Goal: Task Accomplishment & Management: Manage account settings

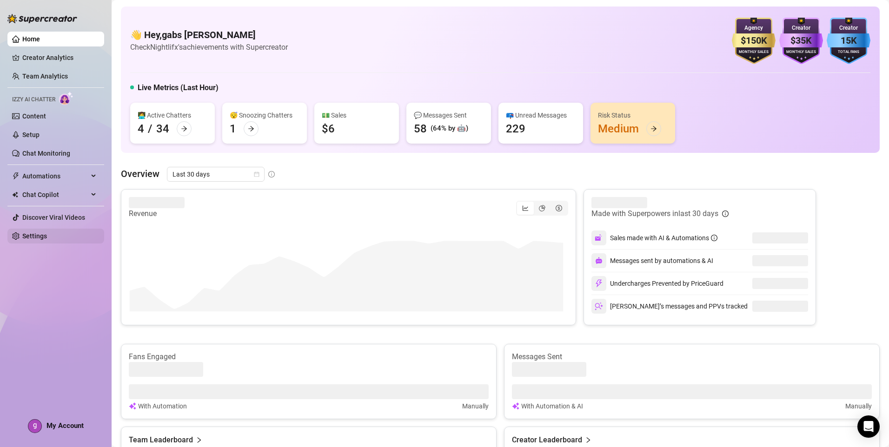
click at [47, 240] on link "Settings" at bounding box center [34, 236] width 25 height 7
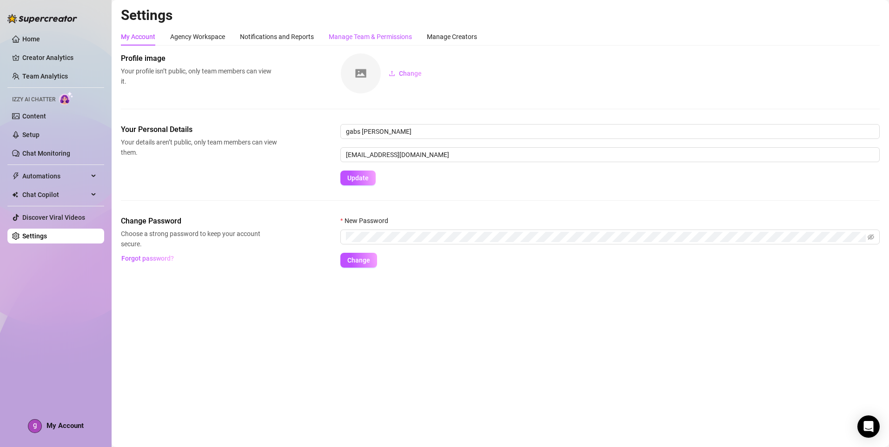
click at [400, 41] on div "Manage Team & Permissions" at bounding box center [370, 37] width 83 height 10
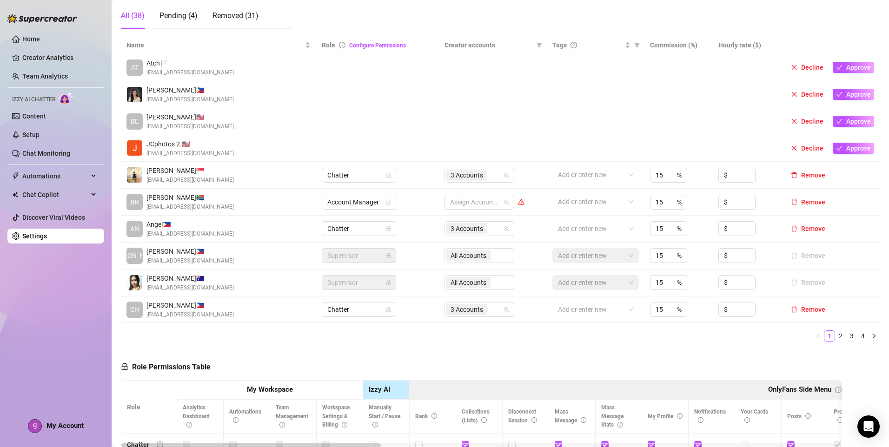
scroll to position [186, 0]
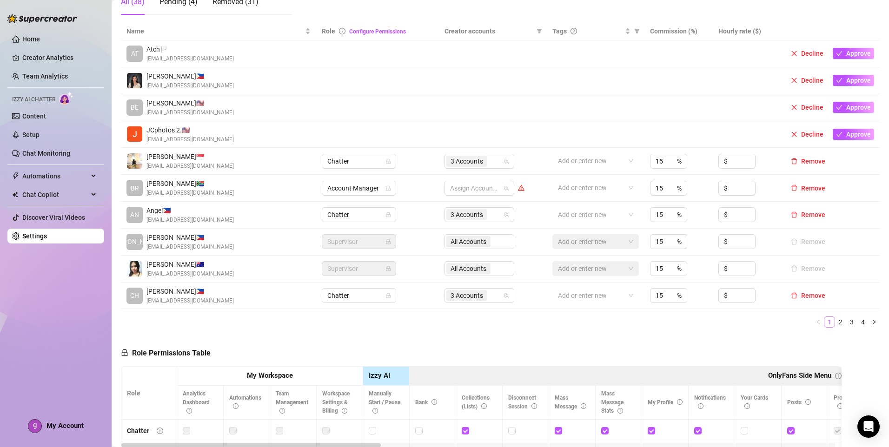
drag, startPoint x: 832, startPoint y: 324, endPoint x: 825, endPoint y: 326, distance: 7.1
click at [836, 324] on link "2" at bounding box center [841, 322] width 10 height 10
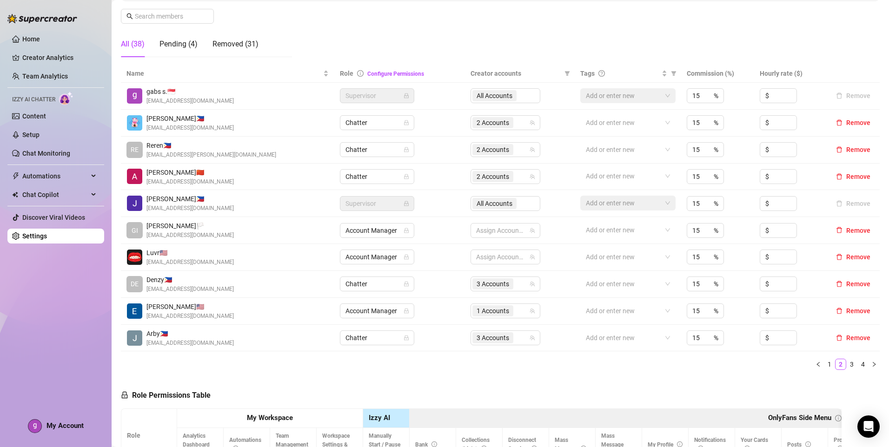
scroll to position [140, 0]
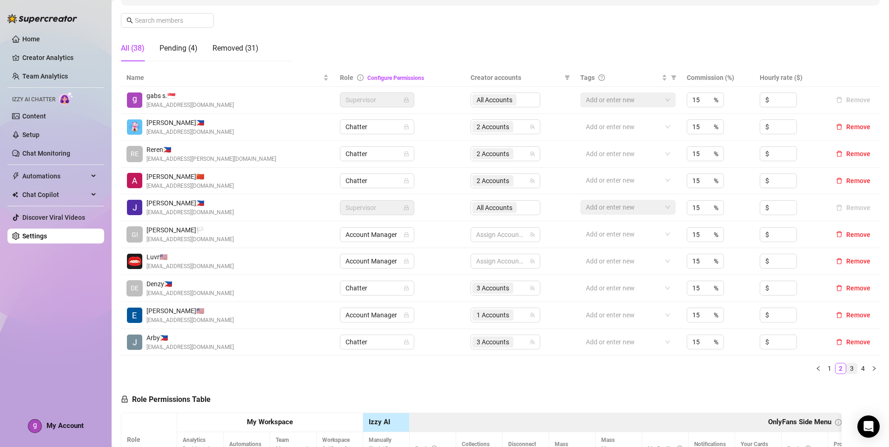
click at [847, 365] on link "3" at bounding box center [852, 369] width 10 height 10
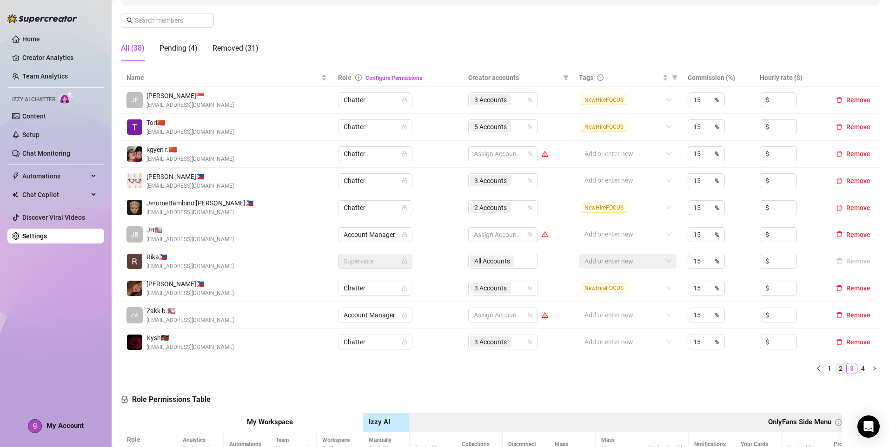
click at [836, 371] on link "2" at bounding box center [841, 369] width 10 height 10
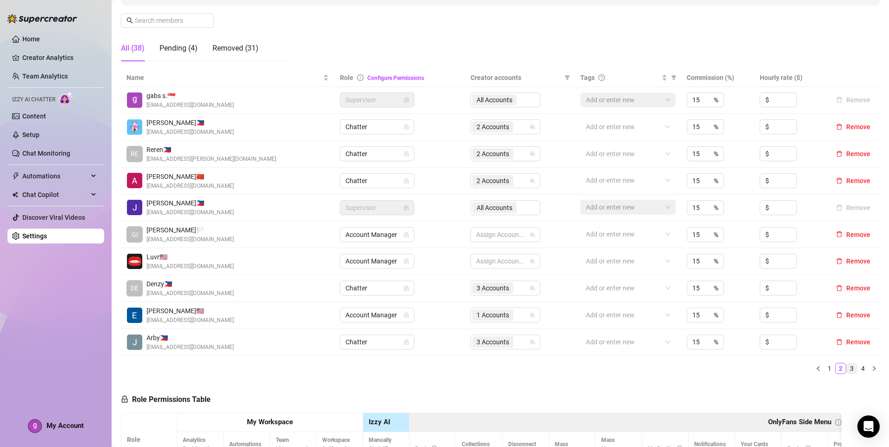
click at [848, 367] on link "3" at bounding box center [852, 369] width 10 height 10
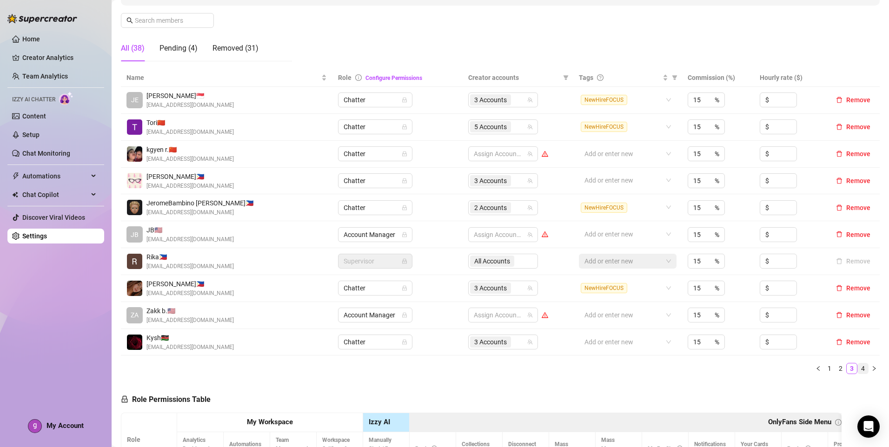
click at [858, 369] on link "4" at bounding box center [863, 369] width 10 height 10
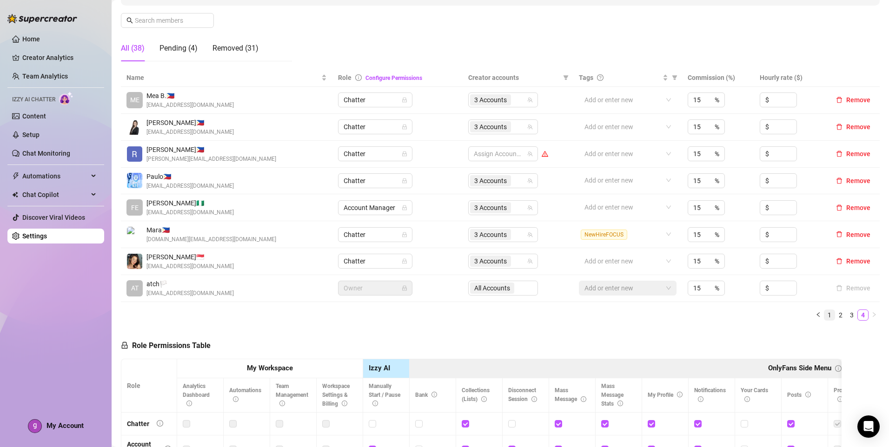
click at [825, 313] on link "1" at bounding box center [830, 315] width 10 height 10
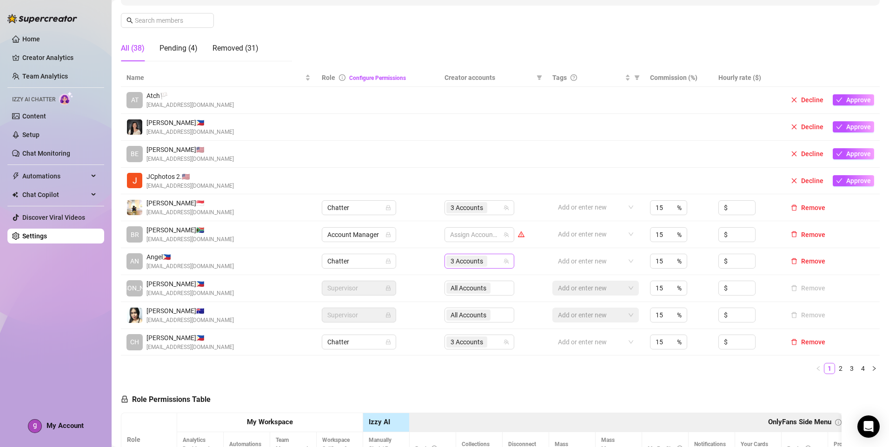
click at [489, 258] on input "search" at bounding box center [490, 261] width 2 height 11
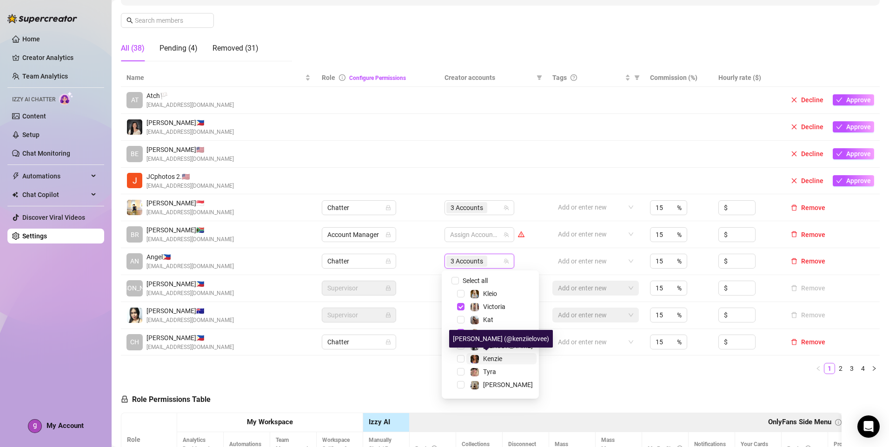
click at [495, 358] on span "Kenzie" at bounding box center [492, 358] width 19 height 7
click at [599, 366] on ul "1 2 3 4" at bounding box center [500, 368] width 759 height 11
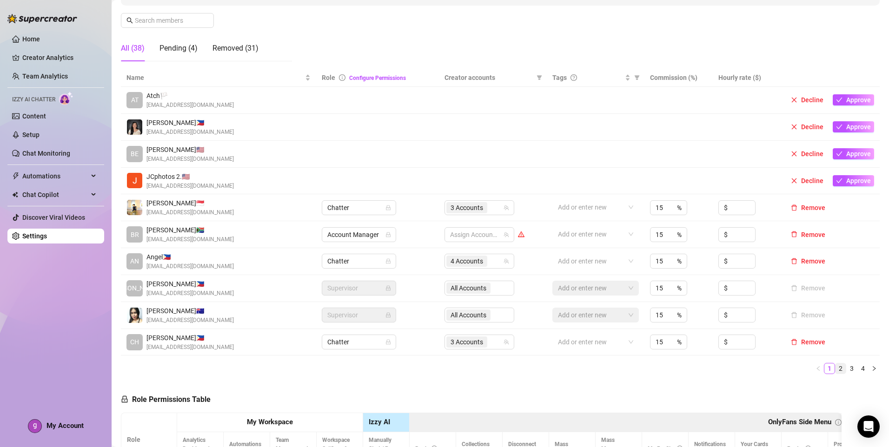
click at [836, 366] on link "2" at bounding box center [841, 369] width 10 height 10
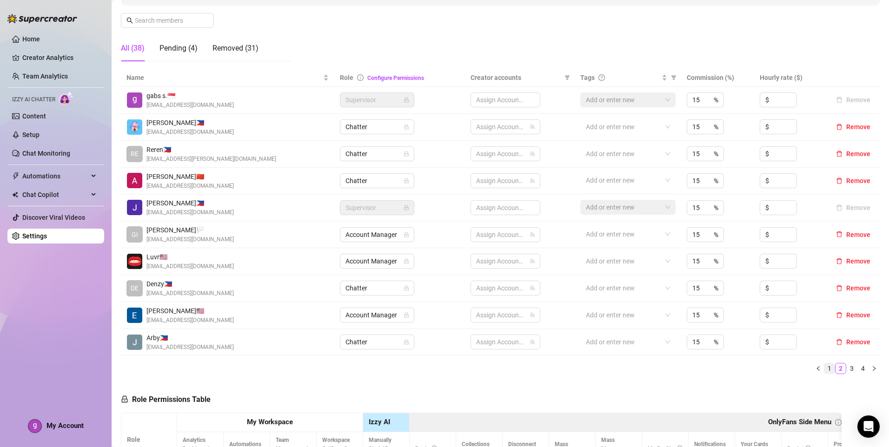
click at [825, 370] on link "1" at bounding box center [830, 369] width 10 height 10
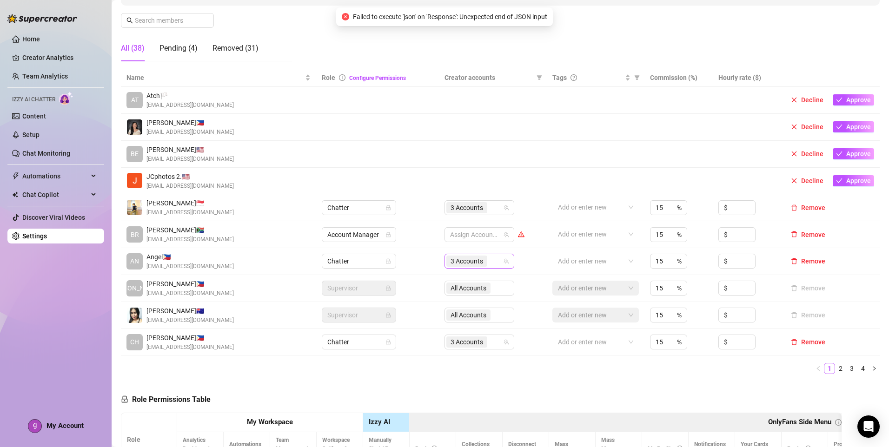
click at [494, 260] on div "3 Accounts" at bounding box center [474, 261] width 56 height 13
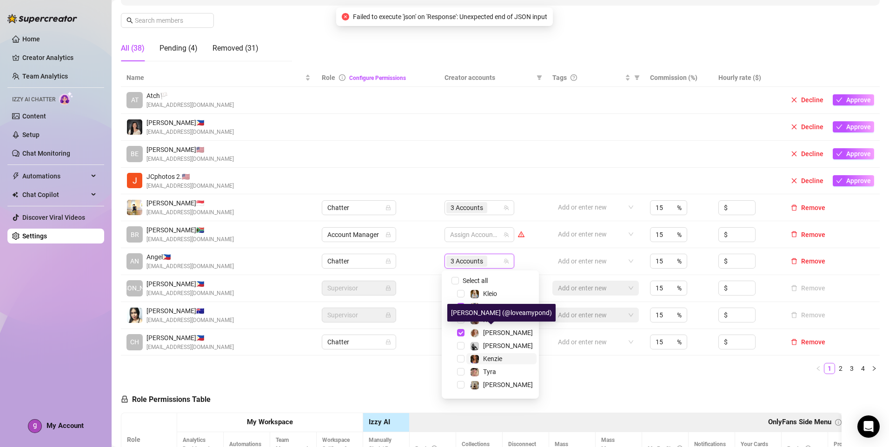
click at [496, 356] on span "Kenzie" at bounding box center [492, 358] width 19 height 7
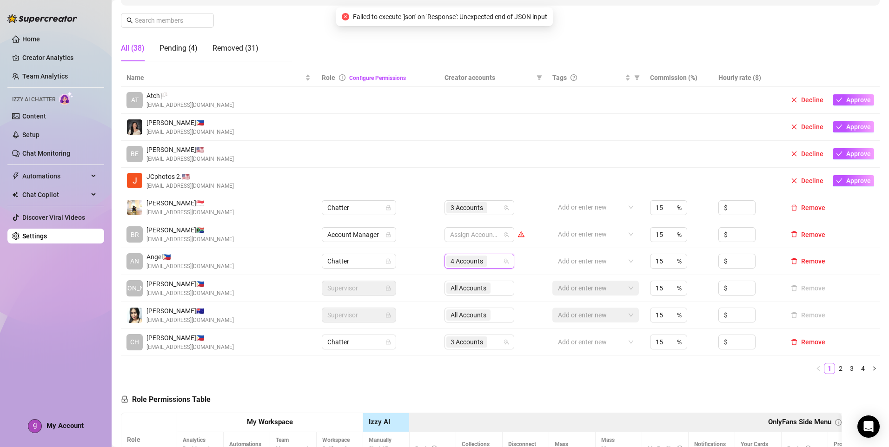
click at [577, 371] on ul "1 2 3 4" at bounding box center [500, 368] width 759 height 11
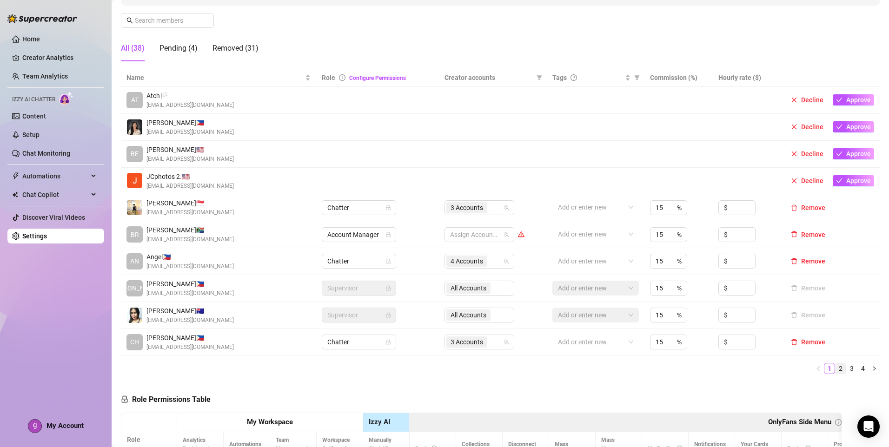
click at [836, 370] on link "2" at bounding box center [841, 369] width 10 height 10
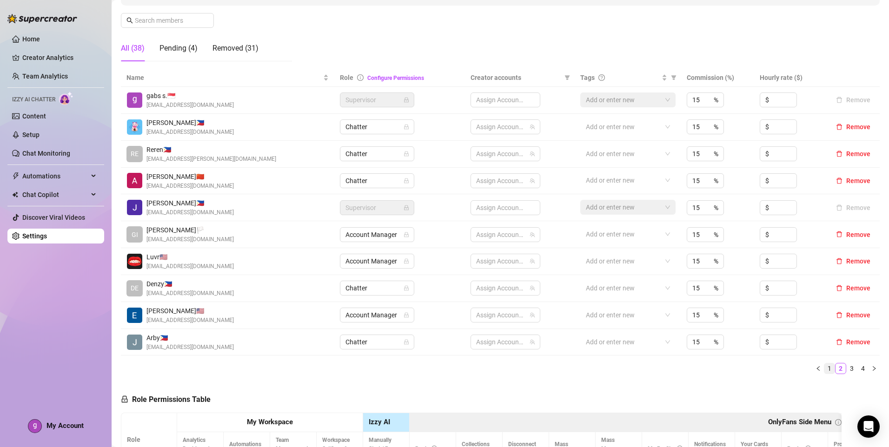
click at [825, 371] on link "1" at bounding box center [830, 369] width 10 height 10
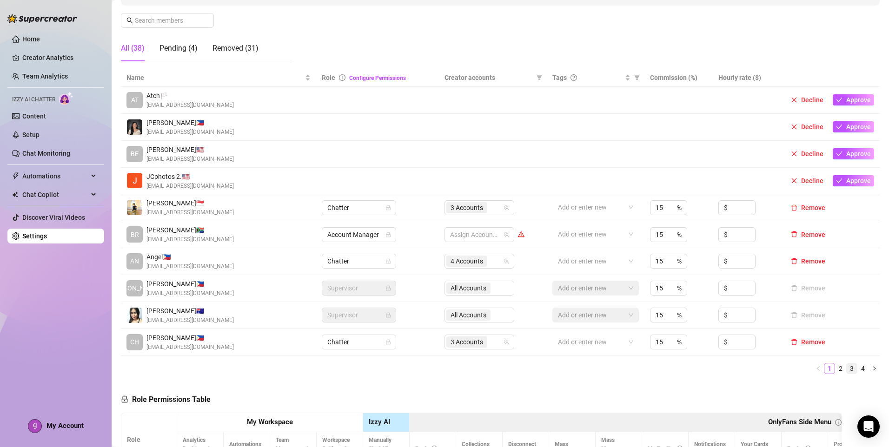
click at [847, 371] on link "3" at bounding box center [852, 369] width 10 height 10
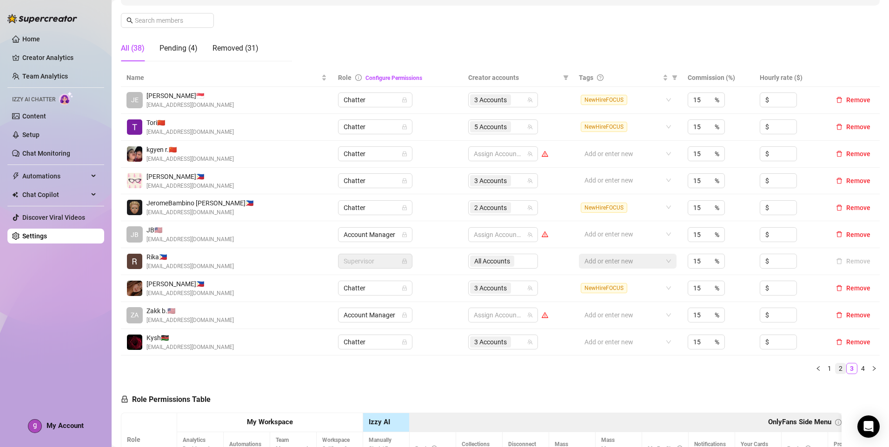
click at [836, 371] on link "2" at bounding box center [841, 369] width 10 height 10
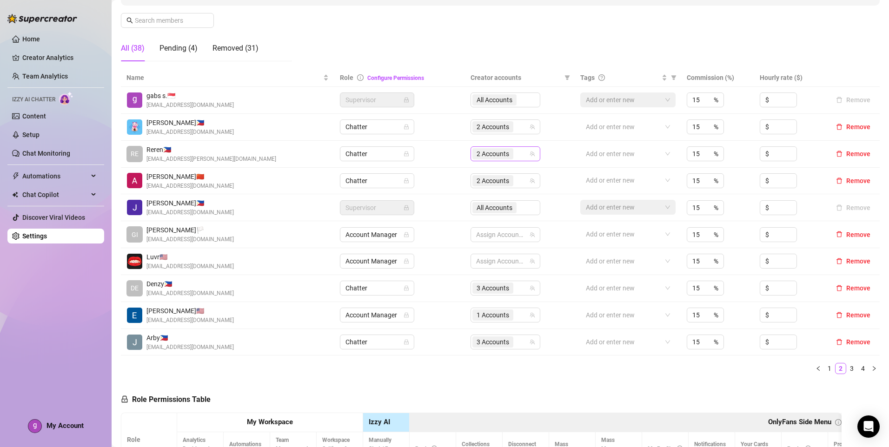
click at [520, 155] on div "2 Accounts" at bounding box center [501, 153] width 56 height 13
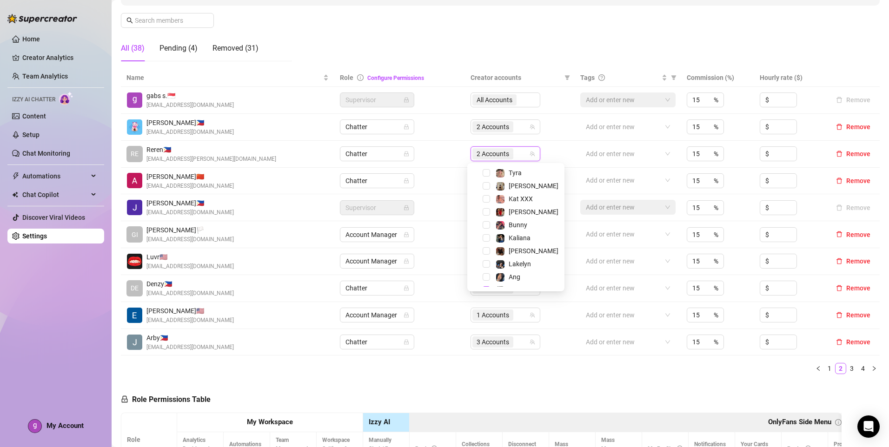
scroll to position [93, 0]
click at [526, 258] on div "Lakelyn" at bounding box center [520, 262] width 22 height 11
drag, startPoint x: 623, startPoint y: 386, endPoint x: 687, endPoint y: 382, distance: 63.9
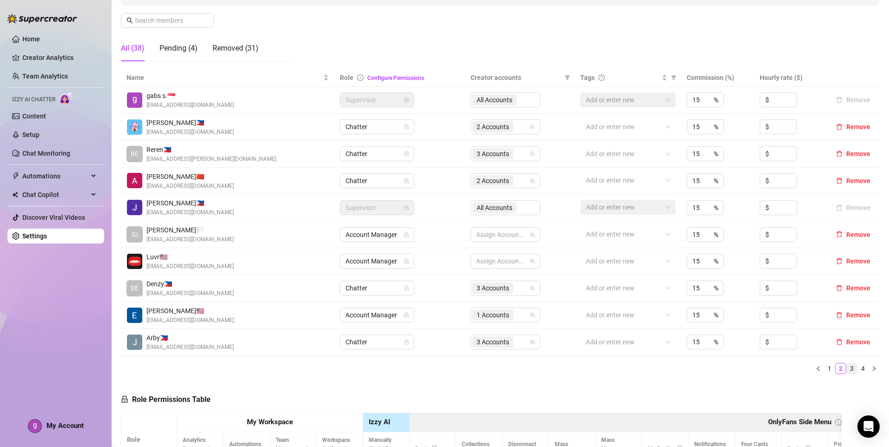
click at [847, 369] on link "3" at bounding box center [852, 369] width 10 height 10
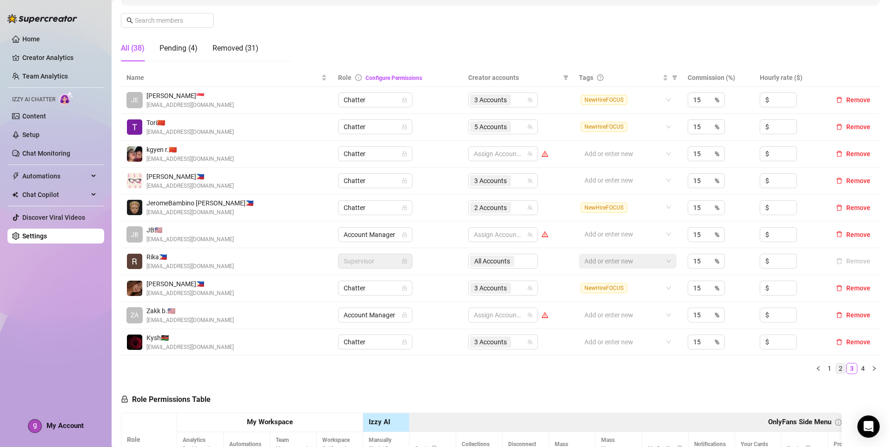
click at [836, 370] on link "2" at bounding box center [841, 369] width 10 height 10
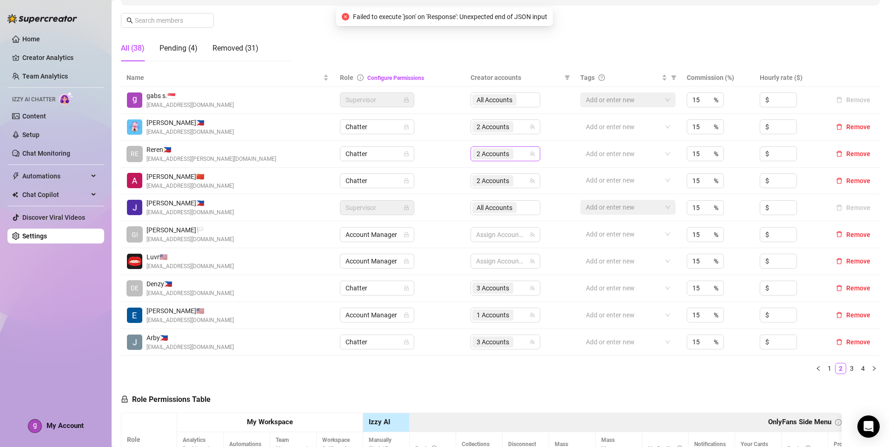
click at [515, 156] on input "search" at bounding box center [516, 153] width 2 height 11
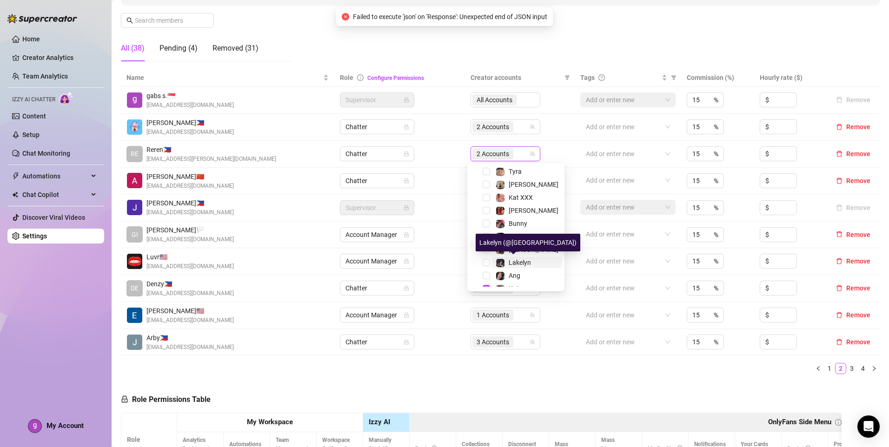
click at [525, 258] on div "Lakelyn" at bounding box center [520, 262] width 22 height 11
click at [582, 361] on div "Name Role Configure Permissions Creator accounts Tags Commission (%) Hourly rat…" at bounding box center [500, 222] width 759 height 306
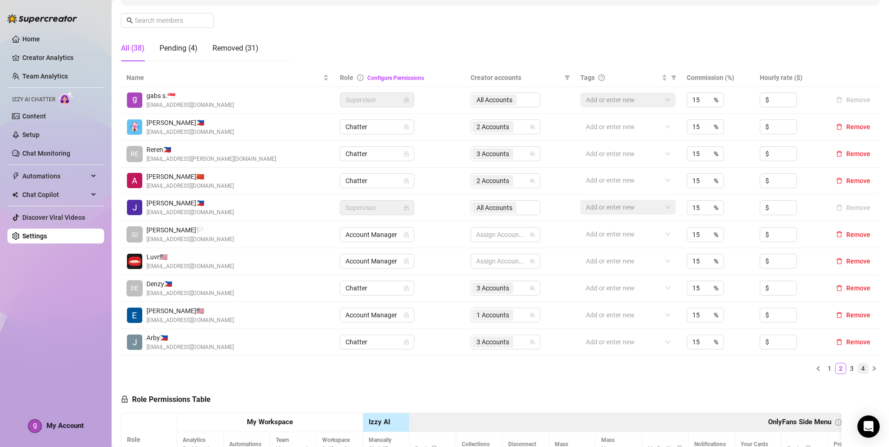
click at [858, 372] on link "4" at bounding box center [863, 369] width 10 height 10
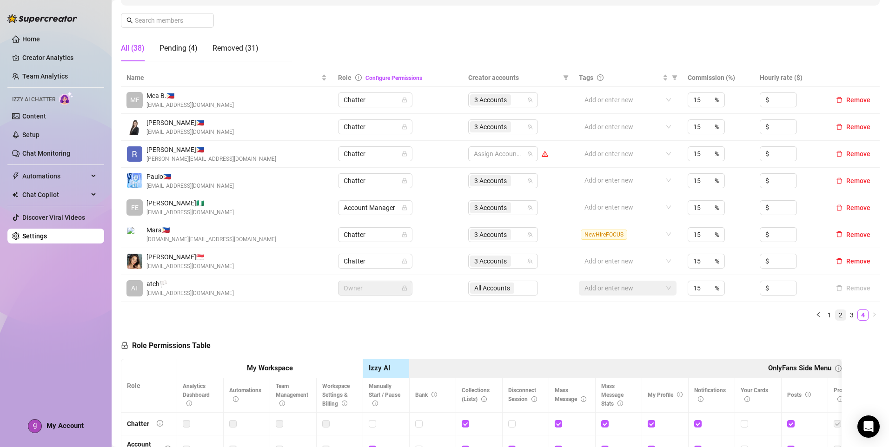
click at [836, 320] on link "2" at bounding box center [841, 315] width 10 height 10
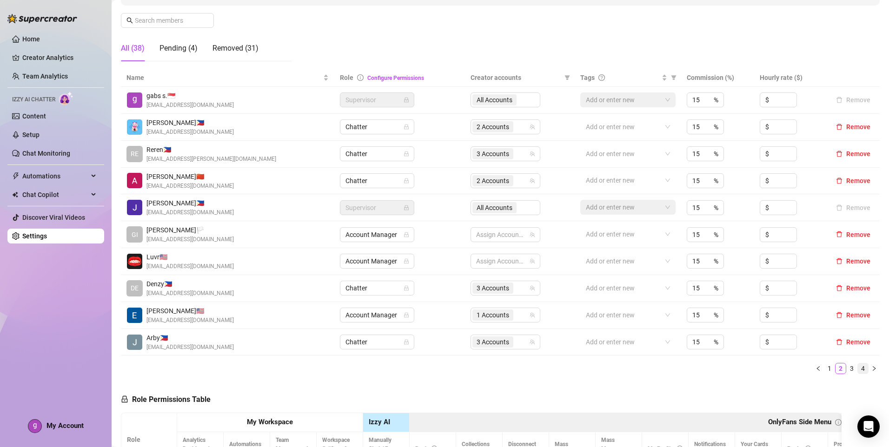
click at [858, 366] on link "4" at bounding box center [863, 369] width 10 height 10
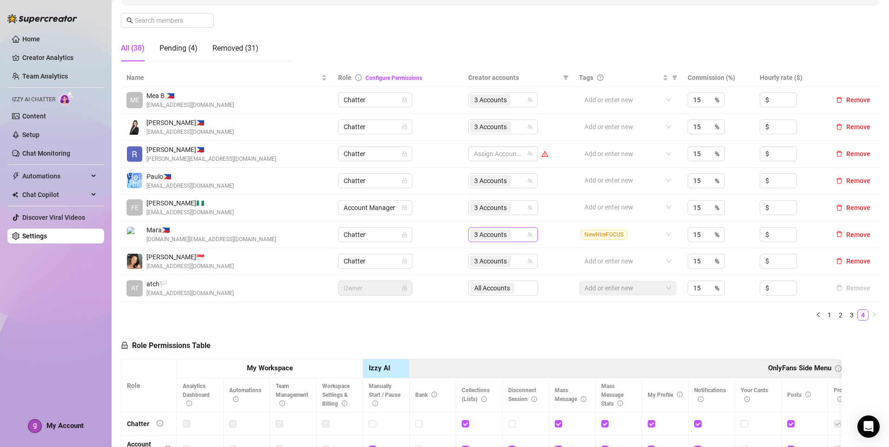
click at [514, 234] on div "3 Accounts" at bounding box center [498, 234] width 56 height 13
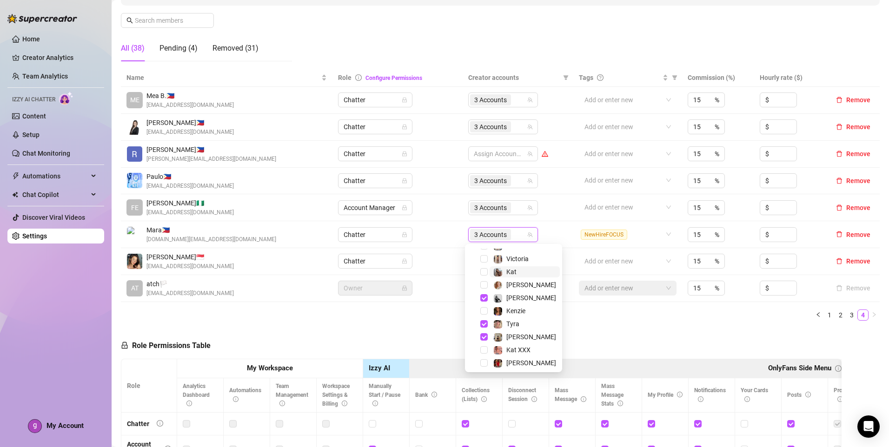
scroll to position [47, 0]
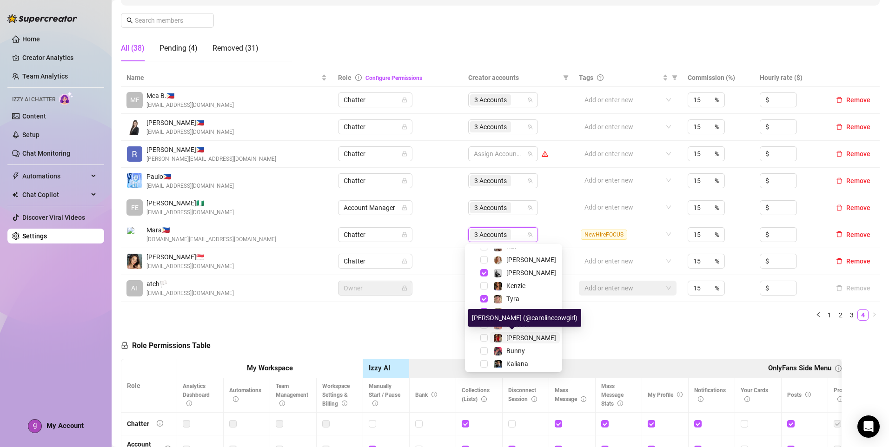
click at [520, 335] on span "[PERSON_NAME]" at bounding box center [531, 337] width 50 height 7
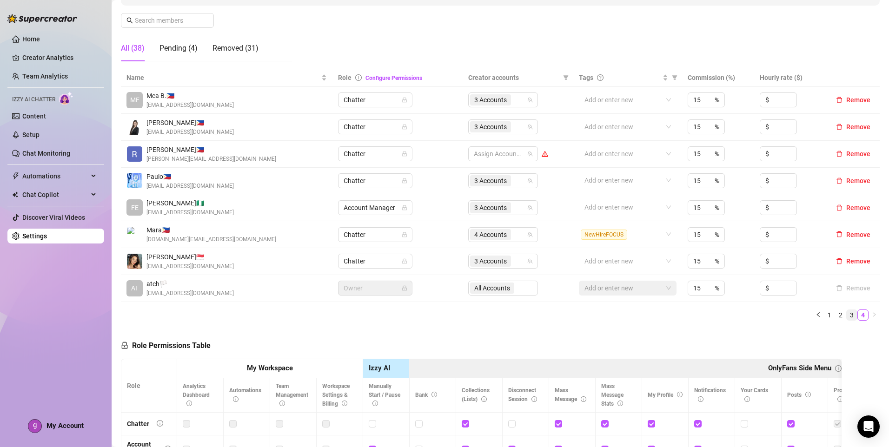
click at [846, 317] on li "3" at bounding box center [851, 315] width 11 height 11
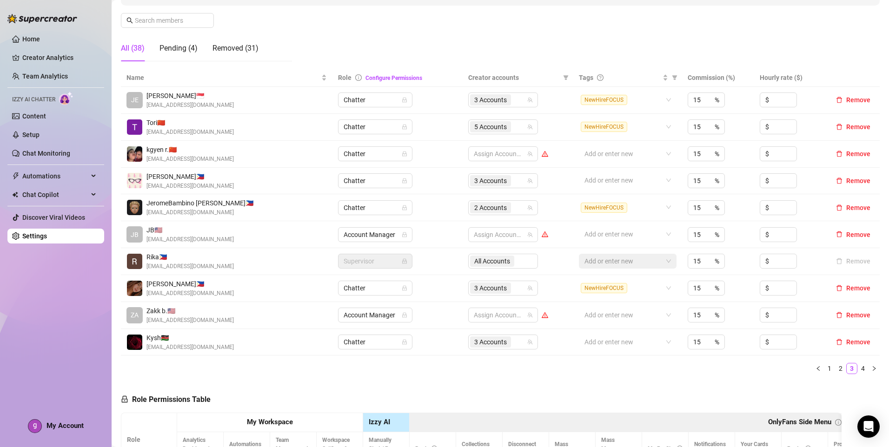
click at [858, 366] on link "4" at bounding box center [863, 369] width 10 height 10
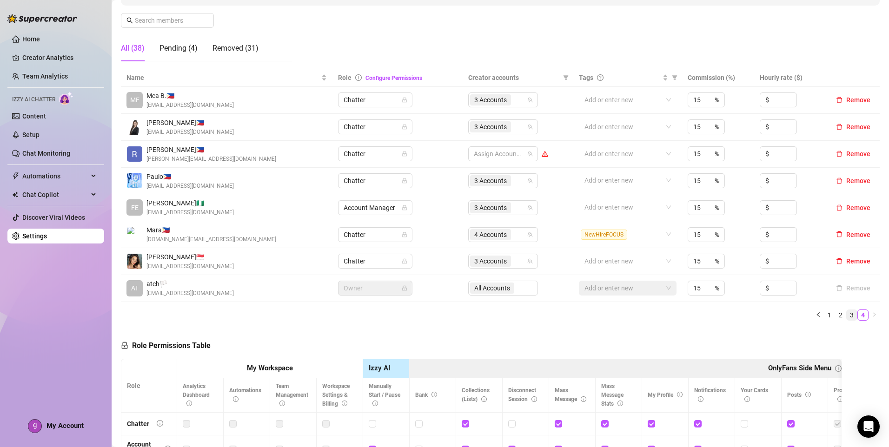
click at [847, 316] on link "3" at bounding box center [852, 315] width 10 height 10
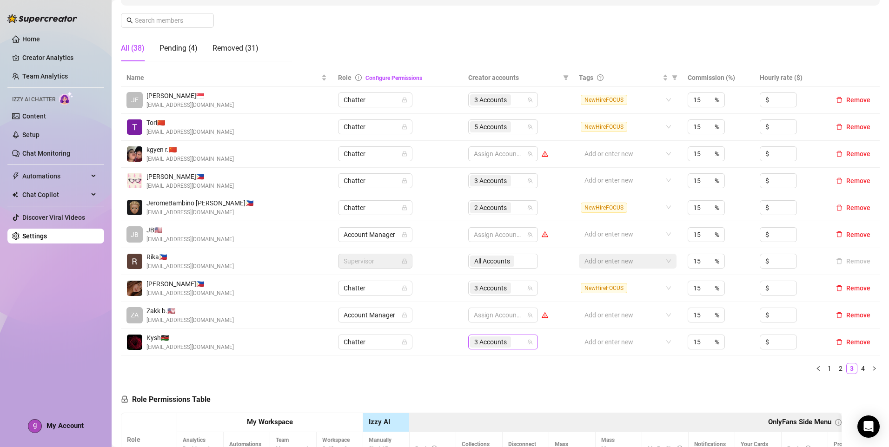
click at [515, 345] on div "3 Accounts" at bounding box center [498, 342] width 56 height 13
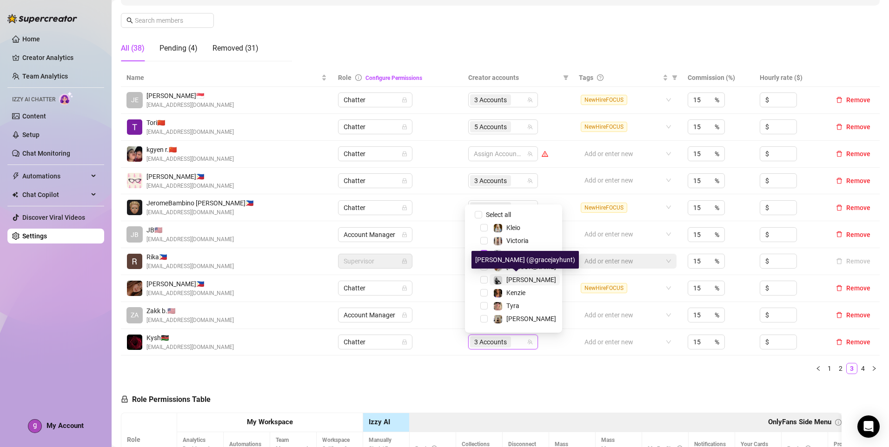
click at [523, 276] on span "[PERSON_NAME]" at bounding box center [531, 279] width 50 height 7
click at [593, 371] on ul "1 2 3 4" at bounding box center [500, 368] width 759 height 11
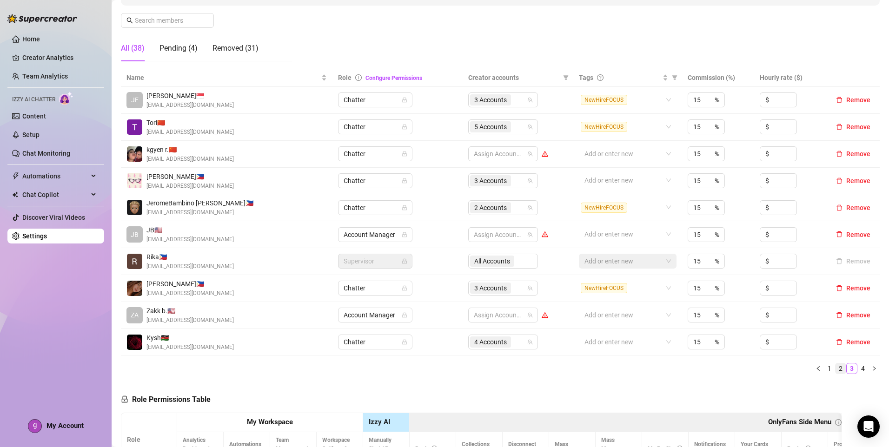
drag, startPoint x: 827, startPoint y: 372, endPoint x: 836, endPoint y: 372, distance: 8.8
click at [828, 372] on li "1" at bounding box center [829, 368] width 11 height 11
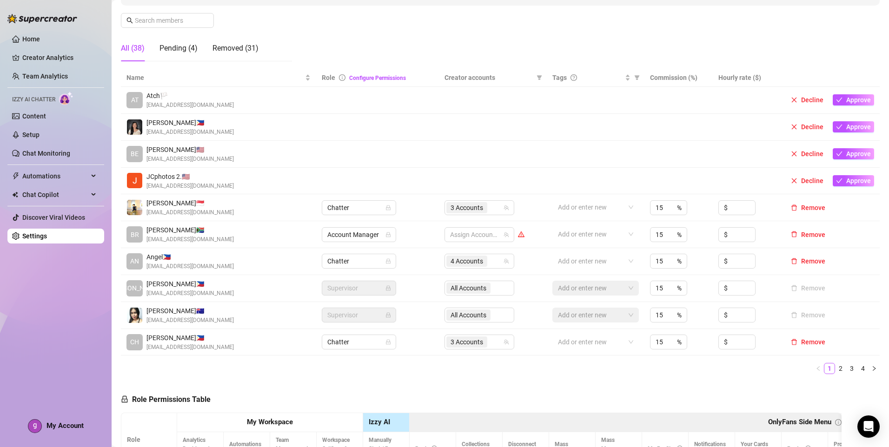
click at [847, 373] on link "3" at bounding box center [852, 369] width 10 height 10
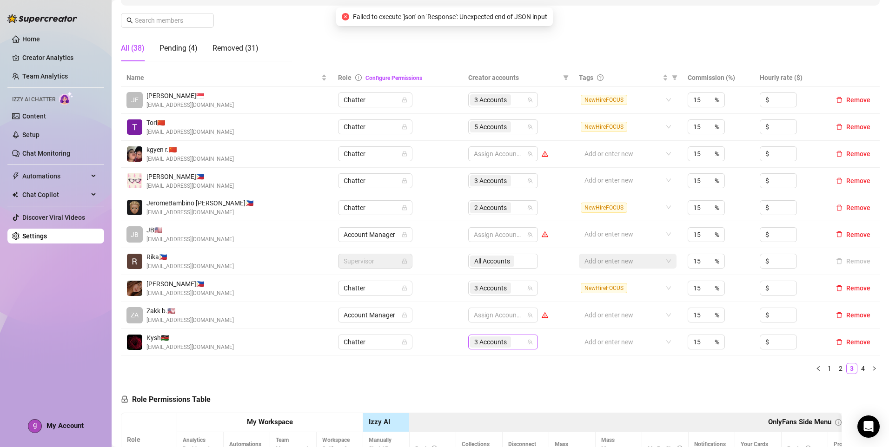
click at [508, 341] on span "3 Accounts" at bounding box center [490, 342] width 41 height 11
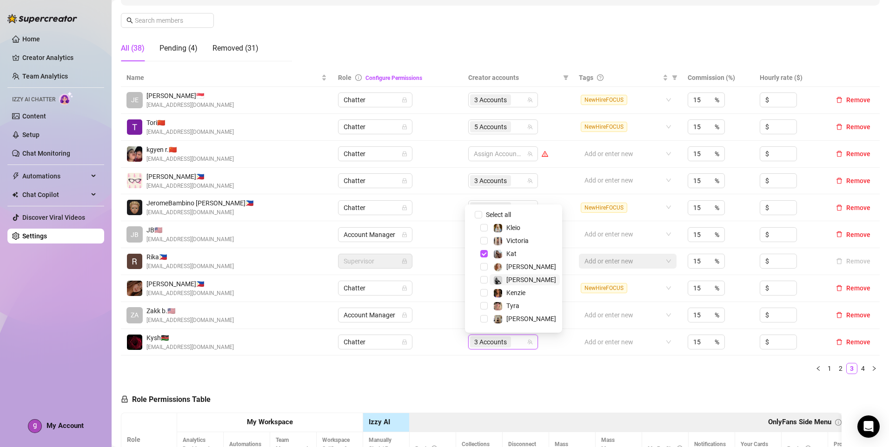
click at [528, 278] on span "[PERSON_NAME]" at bounding box center [531, 279] width 50 height 7
click at [608, 368] on ul "1 2 3 4" at bounding box center [500, 368] width 759 height 11
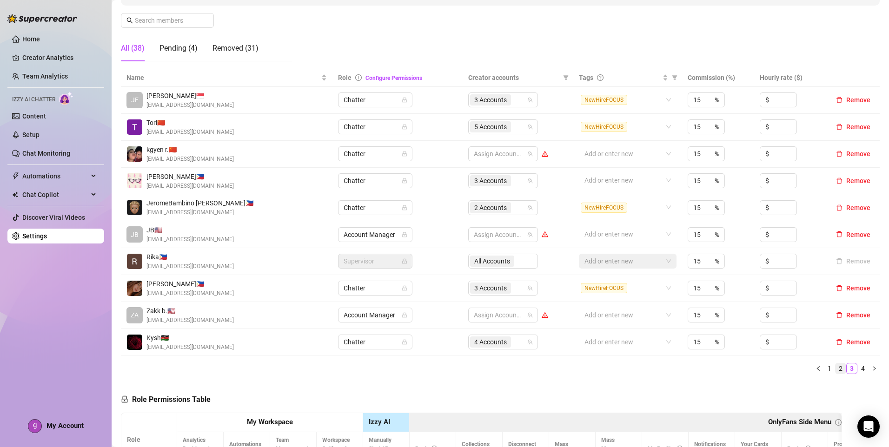
click at [836, 370] on link "2" at bounding box center [841, 369] width 10 height 10
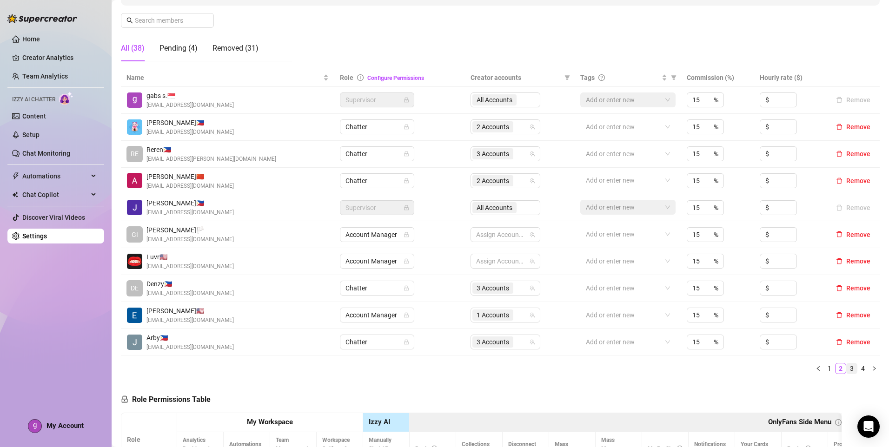
click at [847, 370] on link "3" at bounding box center [852, 369] width 10 height 10
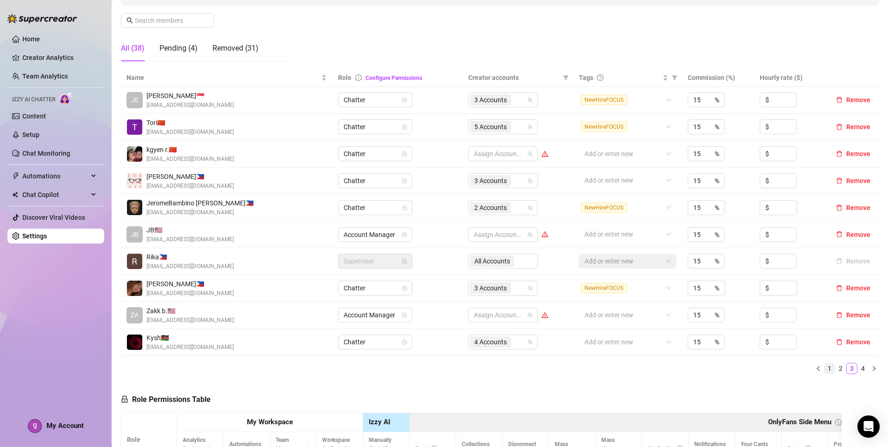
click at [825, 373] on link "1" at bounding box center [830, 369] width 10 height 10
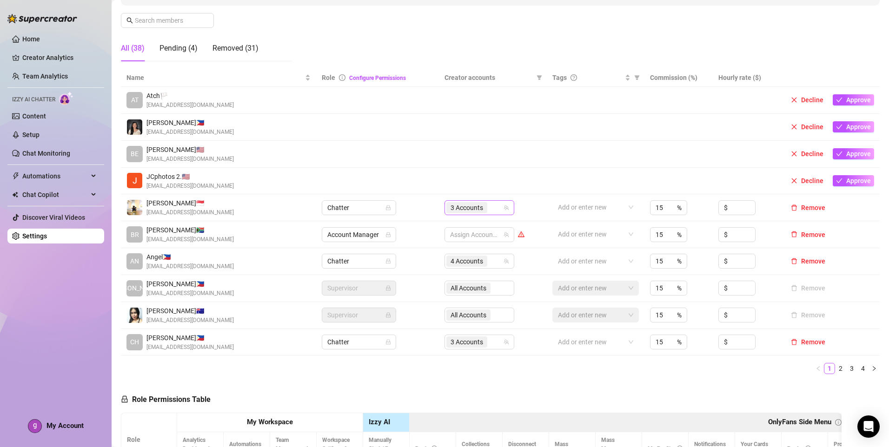
click at [493, 207] on div "3 Accounts" at bounding box center [474, 207] width 56 height 13
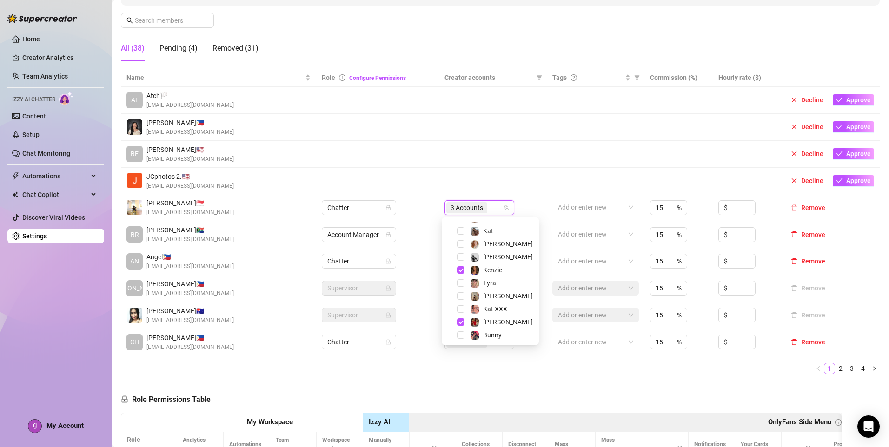
scroll to position [0, 0]
click at [507, 333] on span "[PERSON_NAME]" at bounding box center [508, 331] width 50 height 7
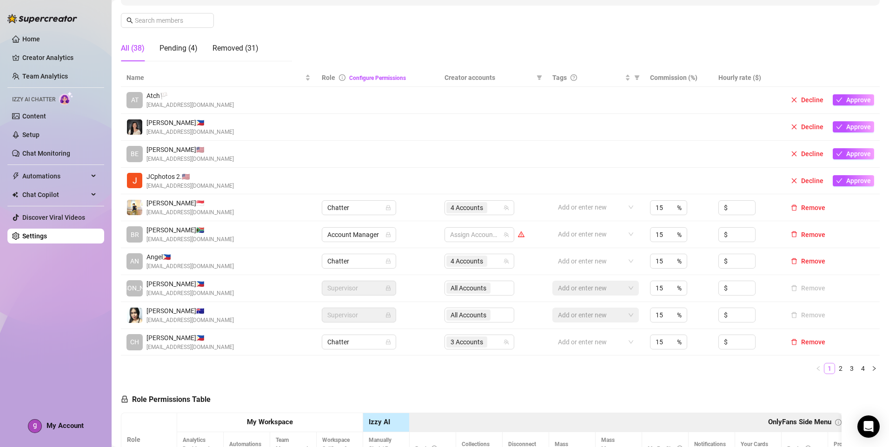
drag, startPoint x: 837, startPoint y: 369, endPoint x: 823, endPoint y: 371, distance: 14.1
click at [836, 369] on link "2" at bounding box center [841, 369] width 10 height 10
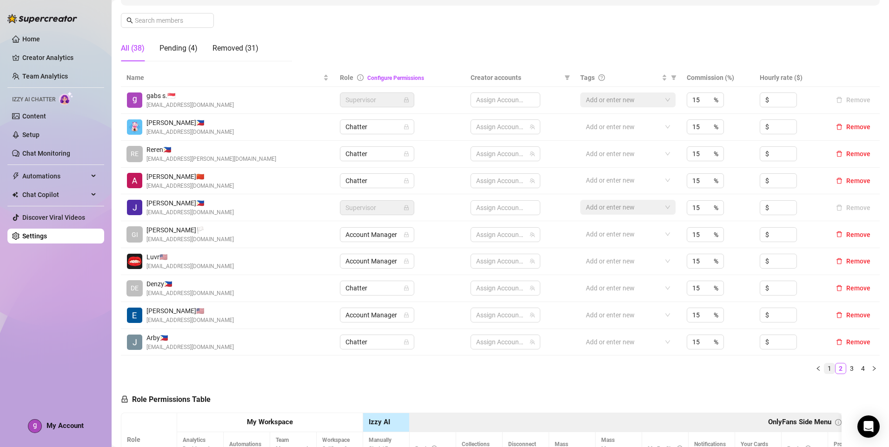
click at [825, 371] on link "1" at bounding box center [830, 369] width 10 height 10
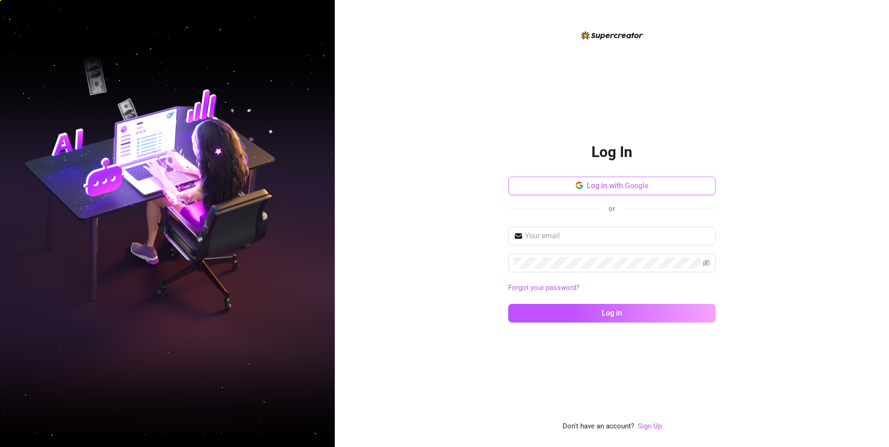
click at [621, 189] on span "Log in with Google" at bounding box center [618, 185] width 62 height 9
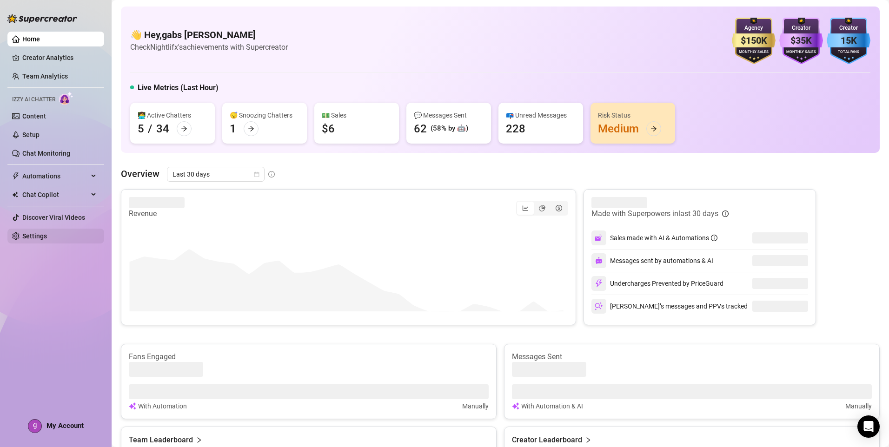
click at [35, 237] on link "Settings" at bounding box center [34, 236] width 25 height 7
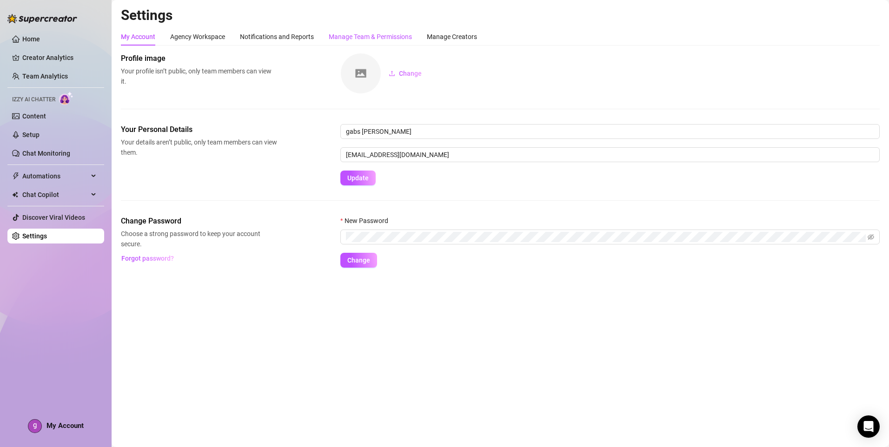
click at [362, 33] on div "Manage Team & Permissions" at bounding box center [370, 37] width 83 height 10
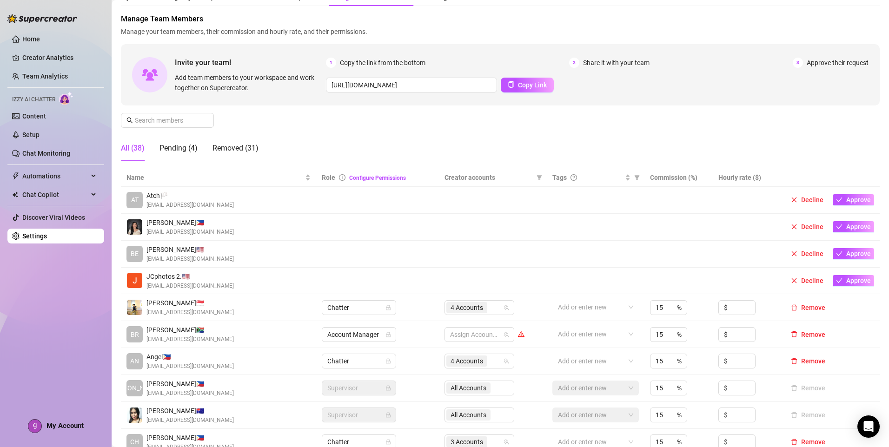
scroll to position [93, 0]
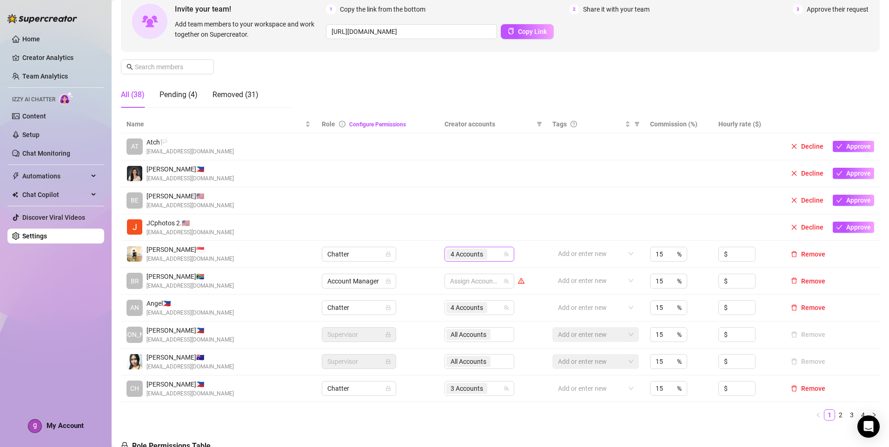
click at [499, 253] on div "4 Accounts" at bounding box center [474, 254] width 56 height 13
click at [549, 425] on div "Name Role Configure Permissions Creator accounts Tags Commission (%) Hourly rat…" at bounding box center [500, 271] width 759 height 313
click at [847, 414] on link "3" at bounding box center [852, 415] width 10 height 10
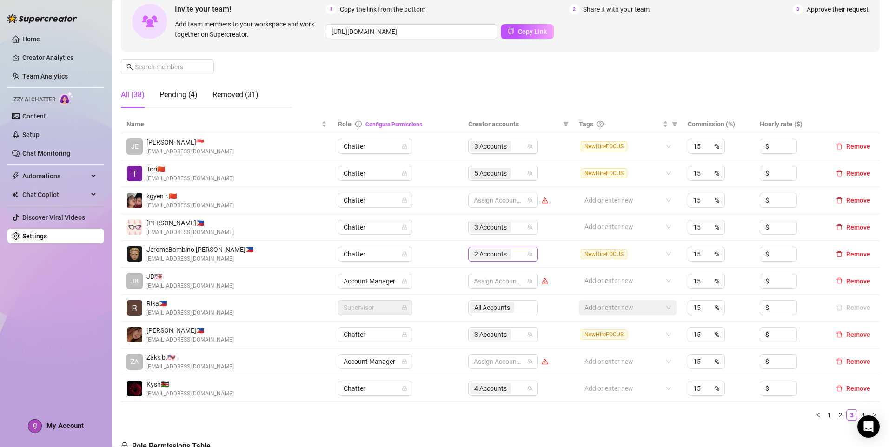
click at [509, 255] on div "2 Accounts" at bounding box center [491, 254] width 43 height 13
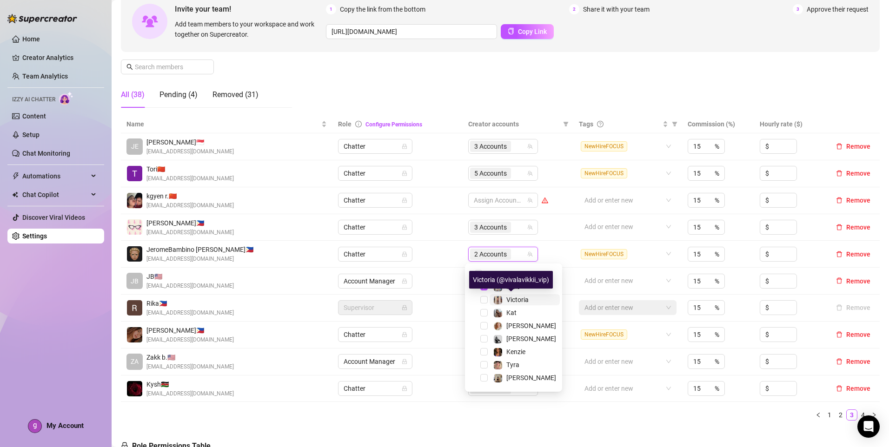
scroll to position [47, 0]
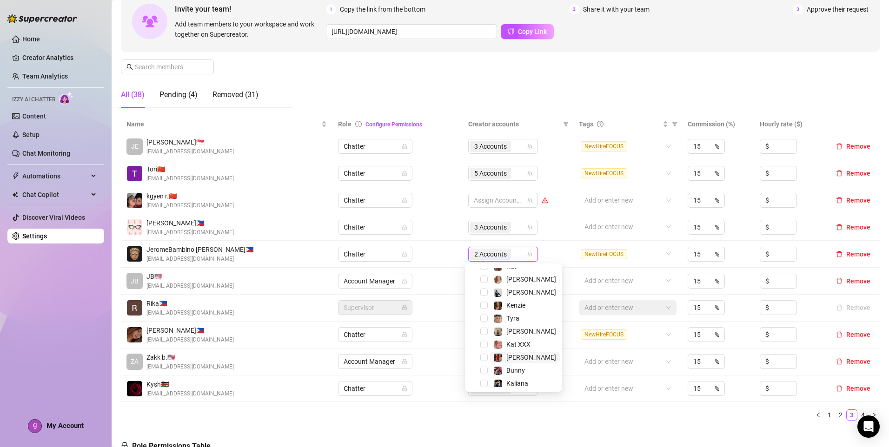
click at [523, 356] on span "[PERSON_NAME]" at bounding box center [531, 357] width 50 height 7
click at [610, 416] on ul "1 2 3 4" at bounding box center [500, 415] width 759 height 11
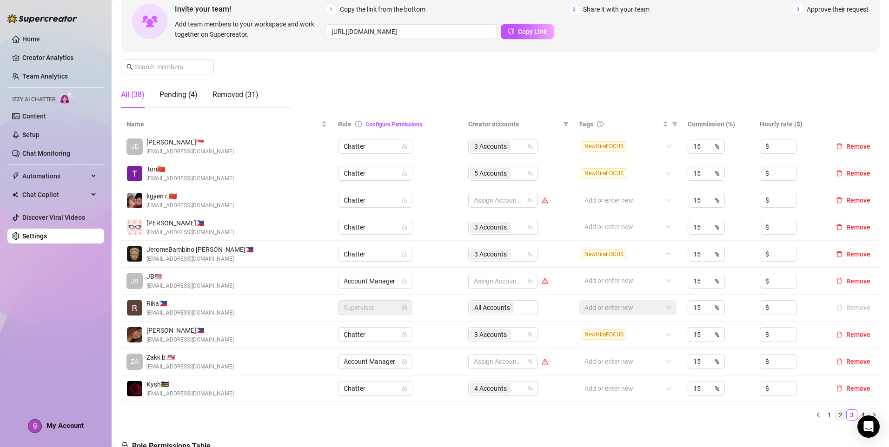
click at [836, 415] on link "2" at bounding box center [841, 415] width 10 height 10
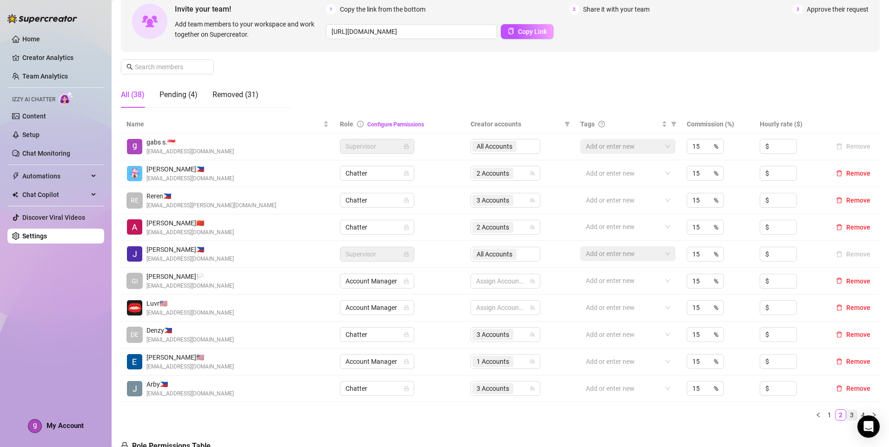
click at [847, 419] on link "3" at bounding box center [852, 415] width 10 height 10
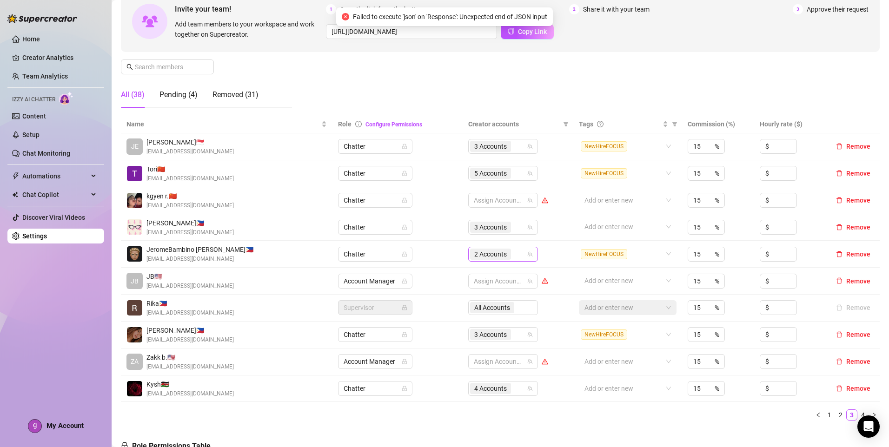
click at [509, 255] on div "2 Accounts" at bounding box center [491, 254] width 43 height 13
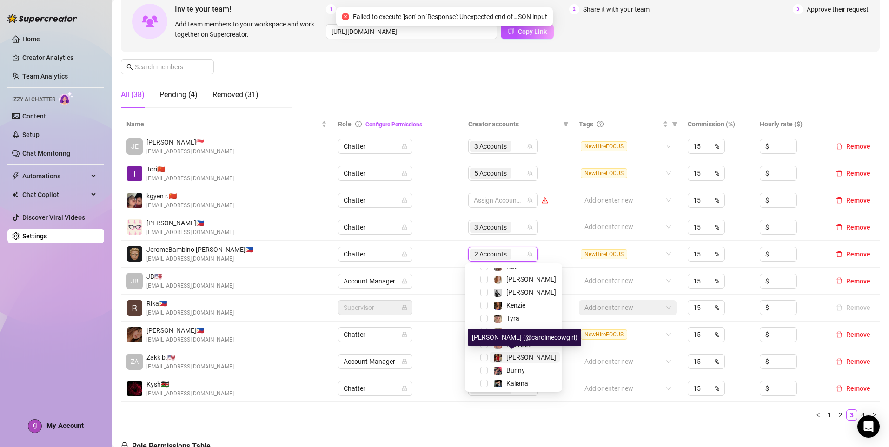
click at [523, 357] on span "[PERSON_NAME]" at bounding box center [531, 357] width 50 height 7
click at [575, 402] on td "Add or enter new" at bounding box center [627, 389] width 109 height 27
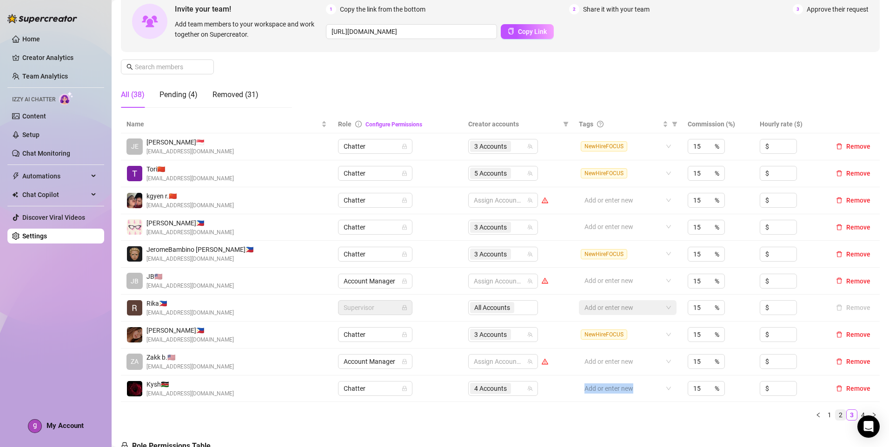
click at [836, 414] on link "2" at bounding box center [841, 415] width 10 height 10
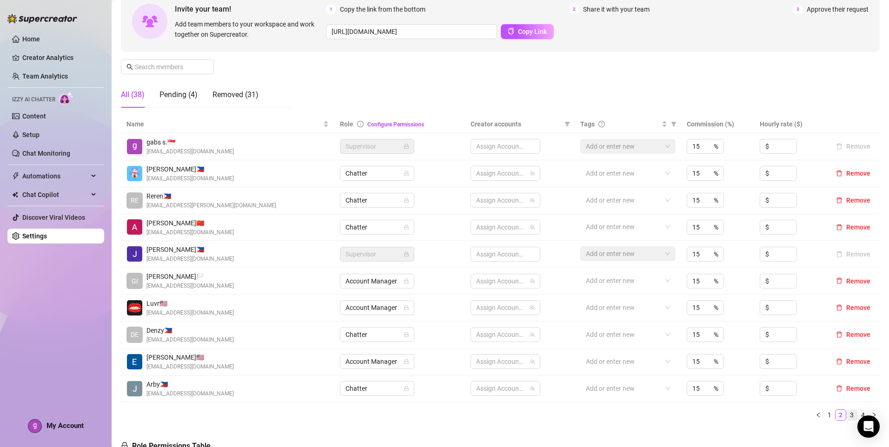
click at [847, 417] on link "3" at bounding box center [852, 415] width 10 height 10
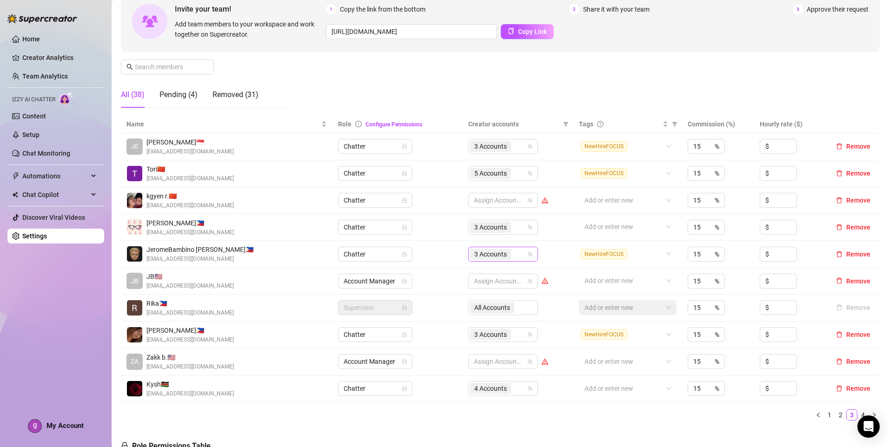
click at [515, 259] on div "3 Accounts" at bounding box center [498, 254] width 56 height 13
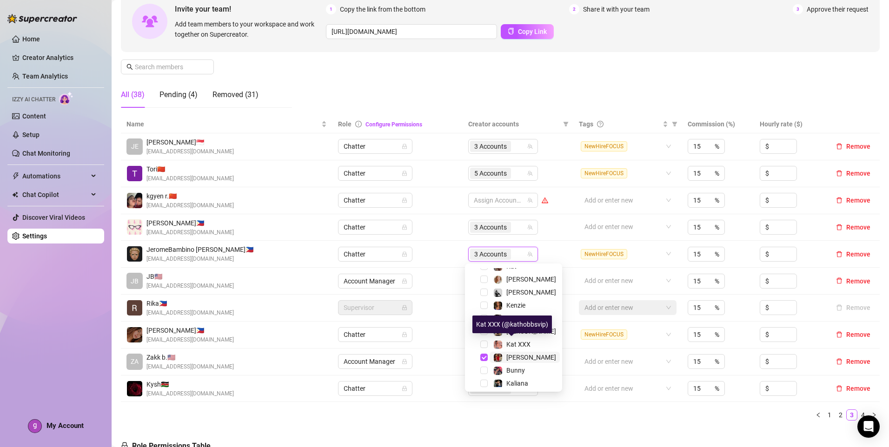
click at [526, 354] on span "[PERSON_NAME]" at bounding box center [531, 357] width 50 height 7
click at [525, 320] on span "Tyra" at bounding box center [525, 318] width 70 height 11
click at [597, 407] on div "Name Role Configure Permissions Creator accounts Tags Commission (%) Hourly rat…" at bounding box center [500, 268] width 759 height 306
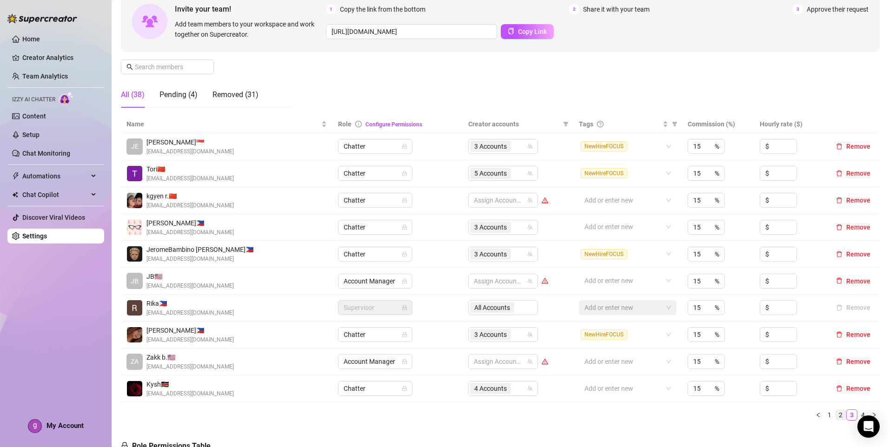
click at [836, 415] on link "2" at bounding box center [841, 415] width 10 height 10
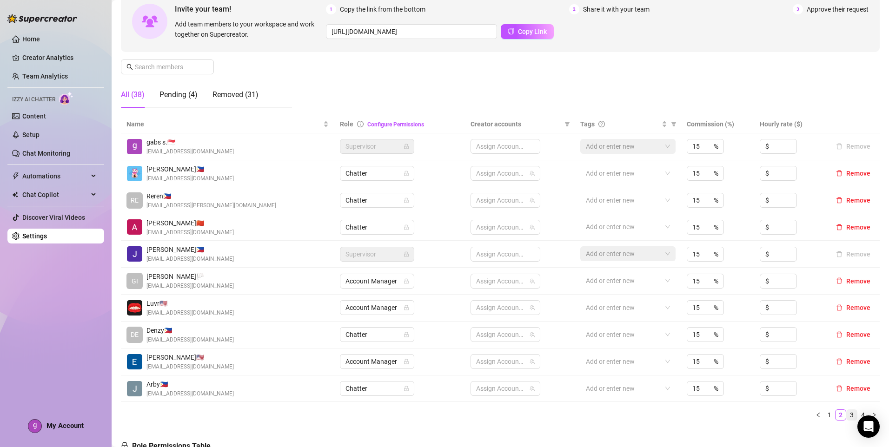
click at [847, 417] on link "3" at bounding box center [852, 415] width 10 height 10
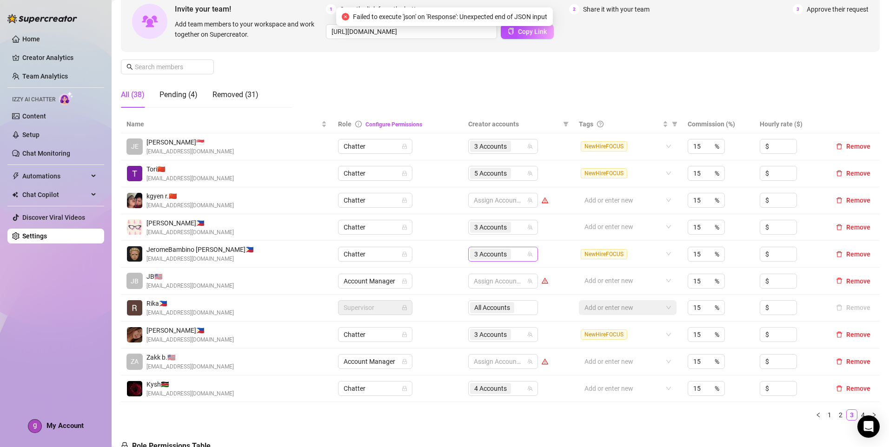
click at [513, 255] on input "search" at bounding box center [514, 254] width 2 height 11
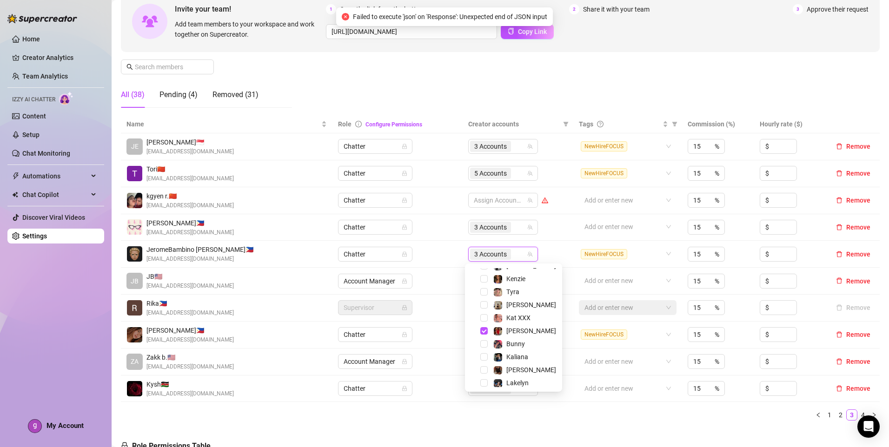
scroll to position [93, 0]
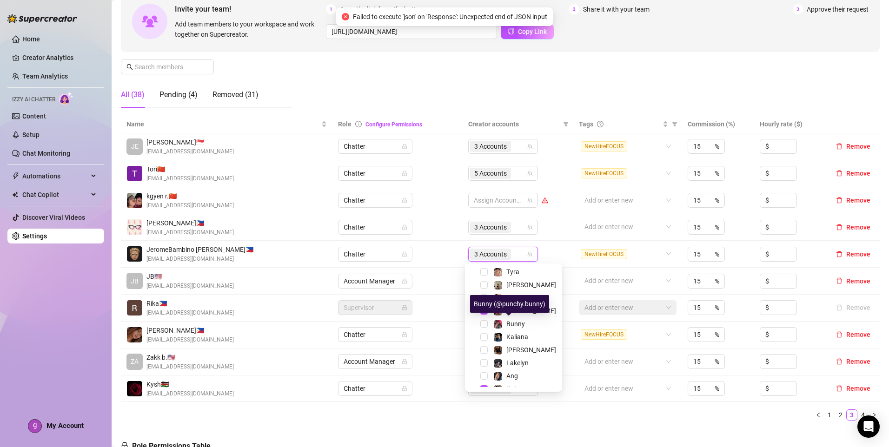
click at [520, 311] on div "Bunny (@punchy.bunny)" at bounding box center [509, 304] width 79 height 18
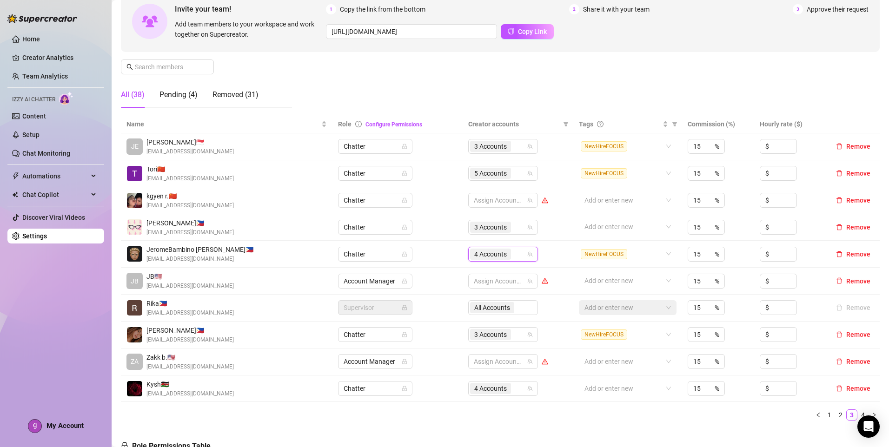
click at [513, 253] on input "search" at bounding box center [514, 254] width 2 height 11
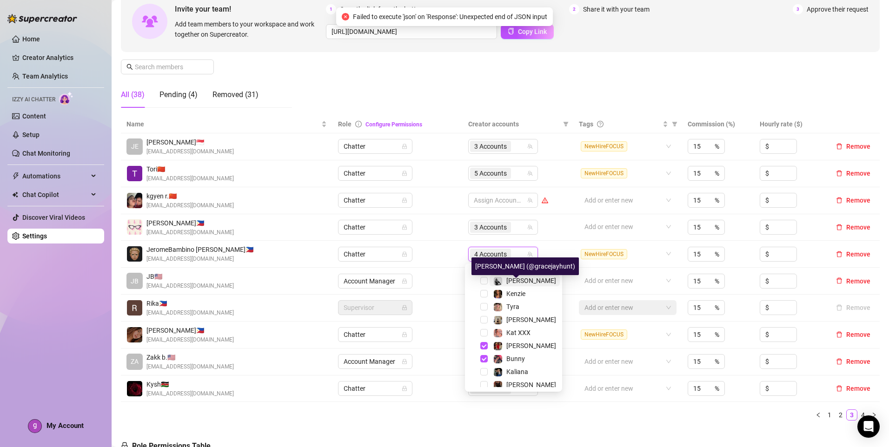
scroll to position [60, 0]
click at [487, 353] on div "Bunny" at bounding box center [513, 357] width 93 height 11
click at [486, 345] on span "Select tree node" at bounding box center [483, 344] width 7 height 7
click at [485, 356] on span "Select tree node" at bounding box center [483, 357] width 7 height 7
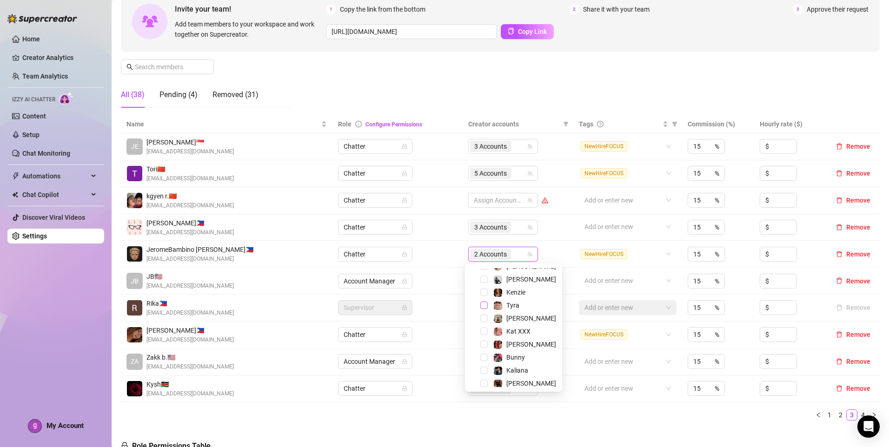
click at [483, 308] on span "Select tree node" at bounding box center [483, 305] width 7 height 7
click at [577, 417] on ul "1 2 3 4" at bounding box center [500, 415] width 759 height 11
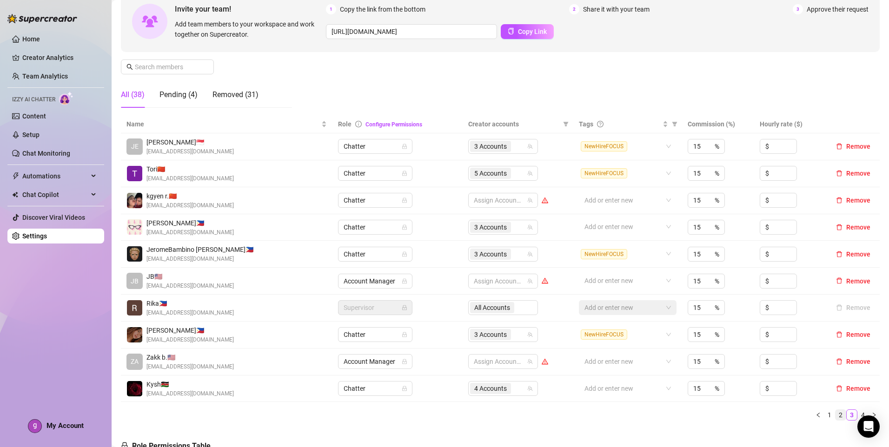
click at [836, 417] on link "2" at bounding box center [841, 415] width 10 height 10
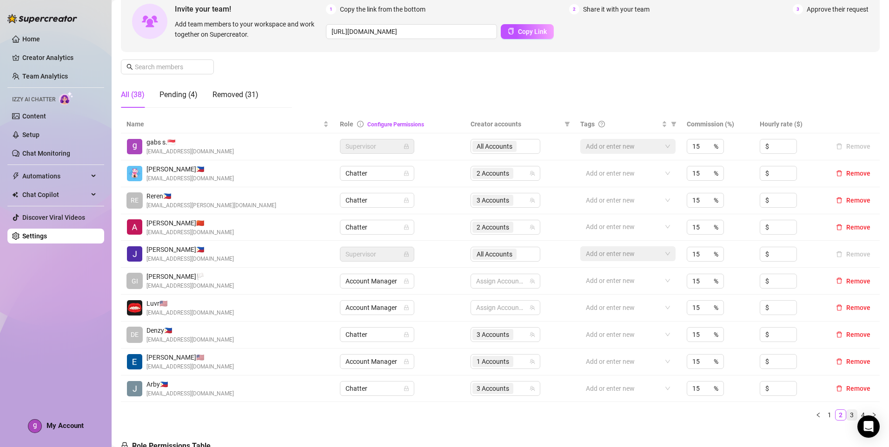
click at [847, 417] on link "3" at bounding box center [852, 415] width 10 height 10
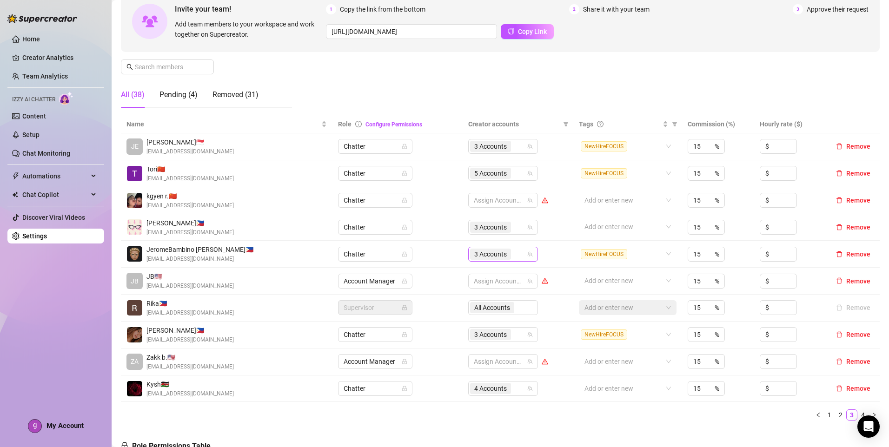
click at [513, 258] on input "search" at bounding box center [514, 254] width 2 height 11
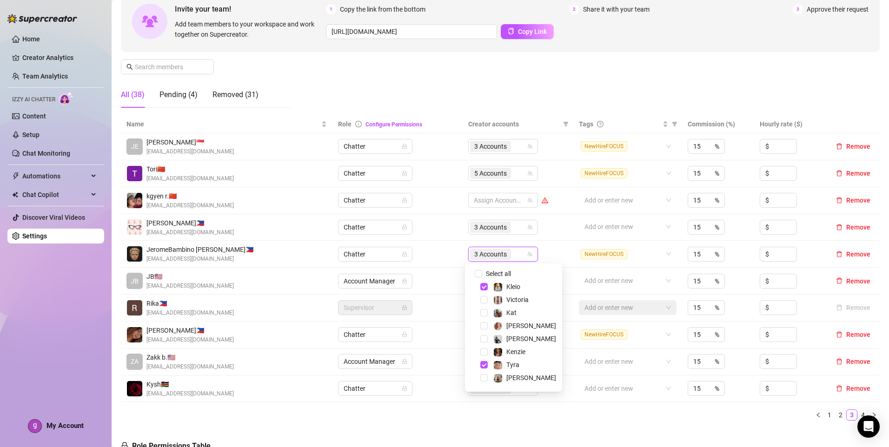
click at [574, 414] on ul "1 2 3 4" at bounding box center [500, 415] width 759 height 11
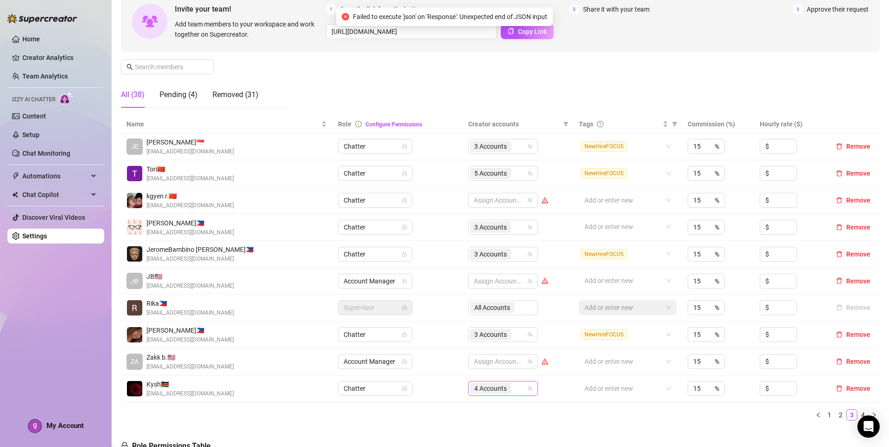
click at [513, 389] on input "search" at bounding box center [514, 388] width 2 height 11
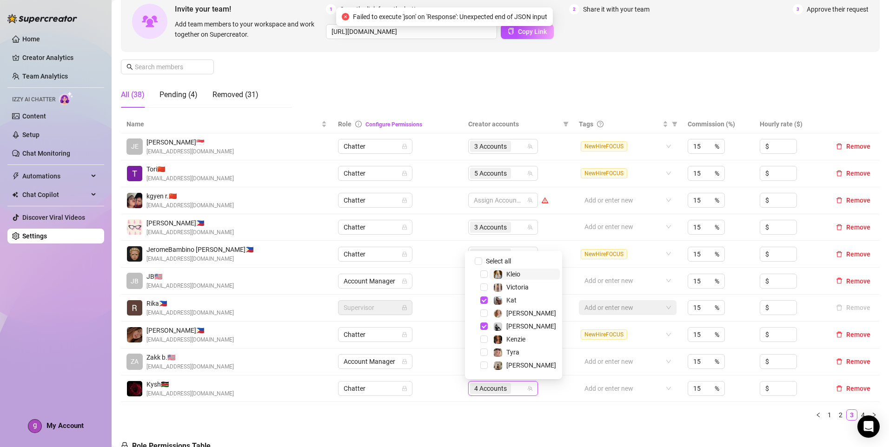
click at [587, 416] on ul "1 2 3 4" at bounding box center [500, 415] width 759 height 11
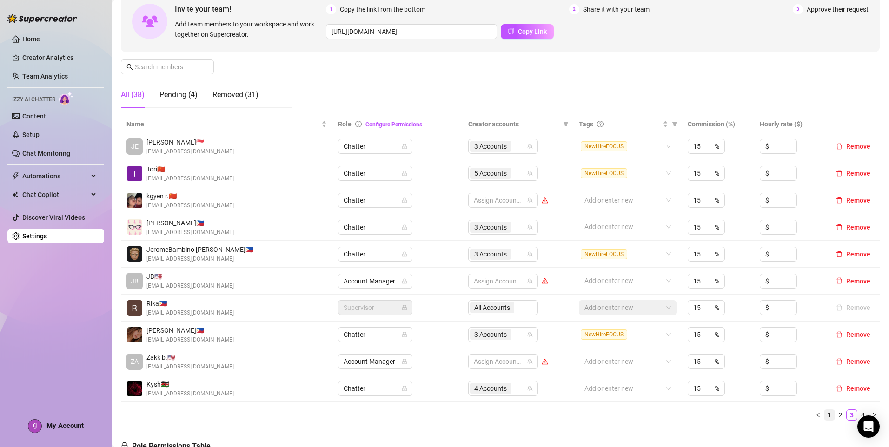
click at [825, 416] on link "1" at bounding box center [830, 415] width 10 height 10
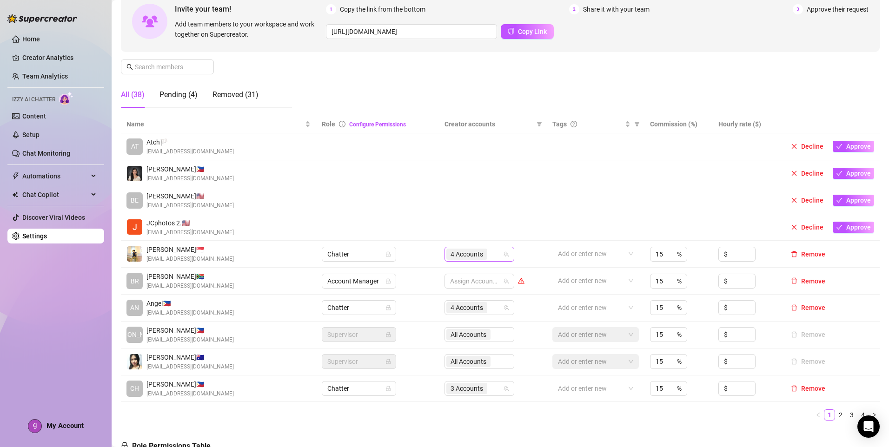
click at [491, 253] on div "4 Accounts" at bounding box center [474, 254] width 56 height 13
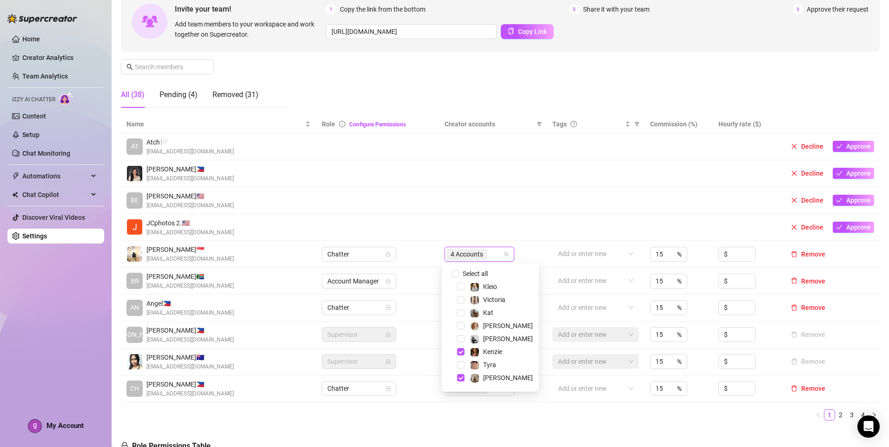
click at [563, 413] on ul "1 2 3 4" at bounding box center [500, 415] width 759 height 11
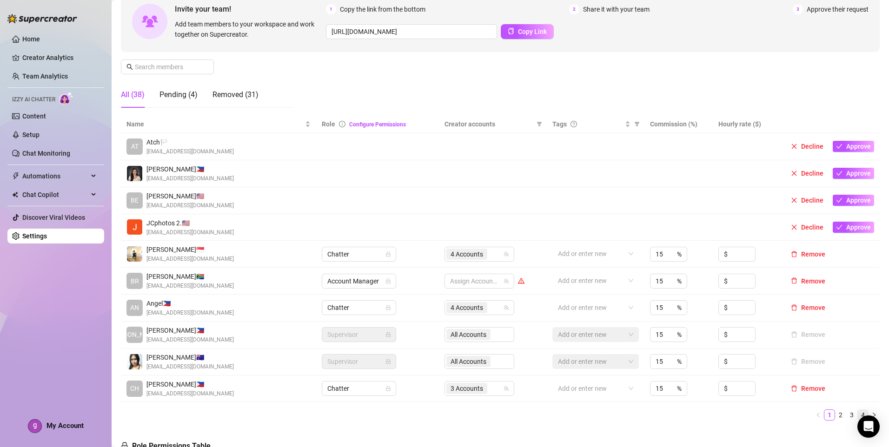
click at [858, 419] on link "4" at bounding box center [863, 415] width 10 height 10
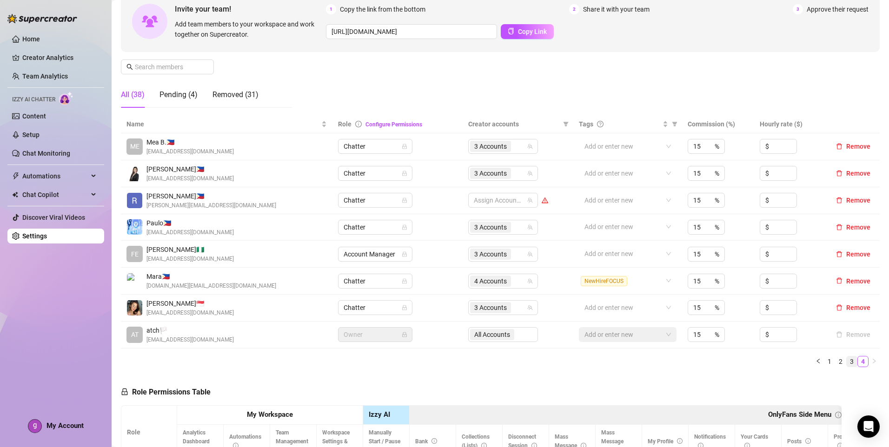
click at [847, 362] on link "3" at bounding box center [852, 362] width 10 height 10
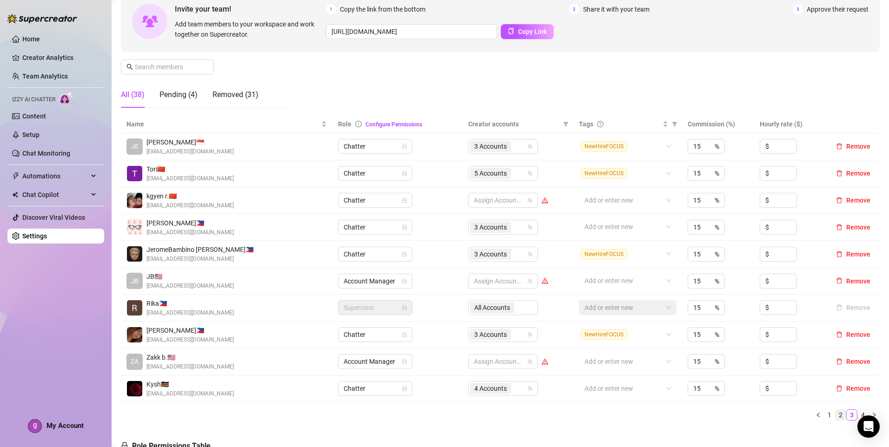
click at [836, 417] on link "2" at bounding box center [841, 415] width 10 height 10
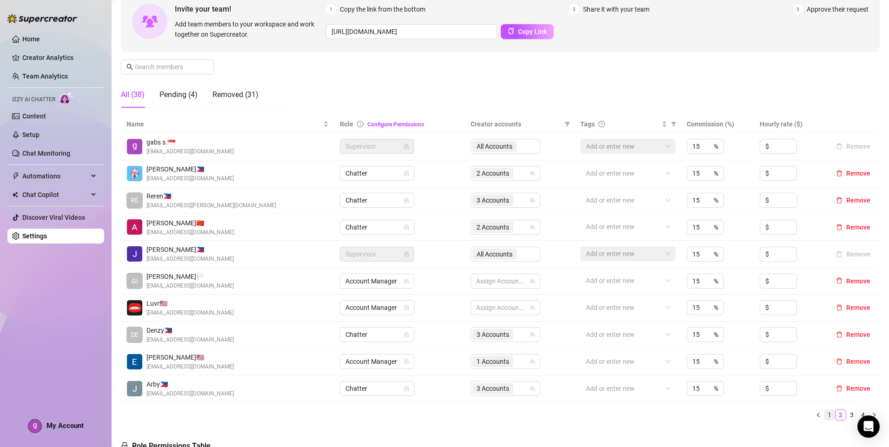
click at [825, 418] on link "1" at bounding box center [830, 415] width 10 height 10
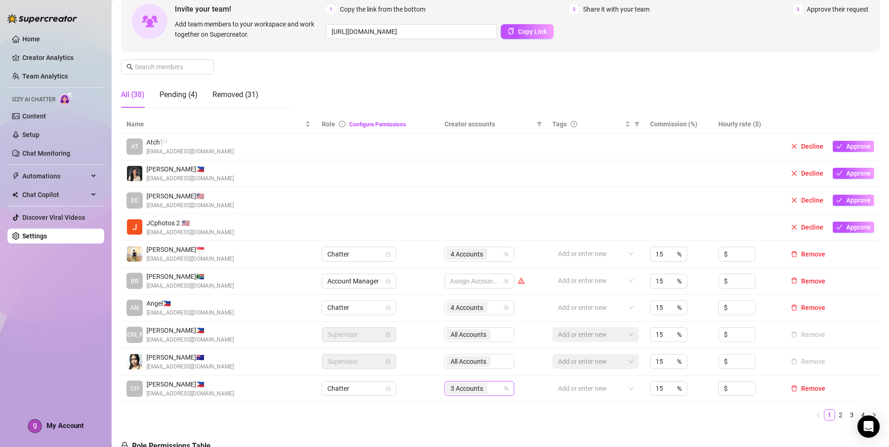
click at [493, 390] on div "3 Accounts" at bounding box center [474, 388] width 56 height 13
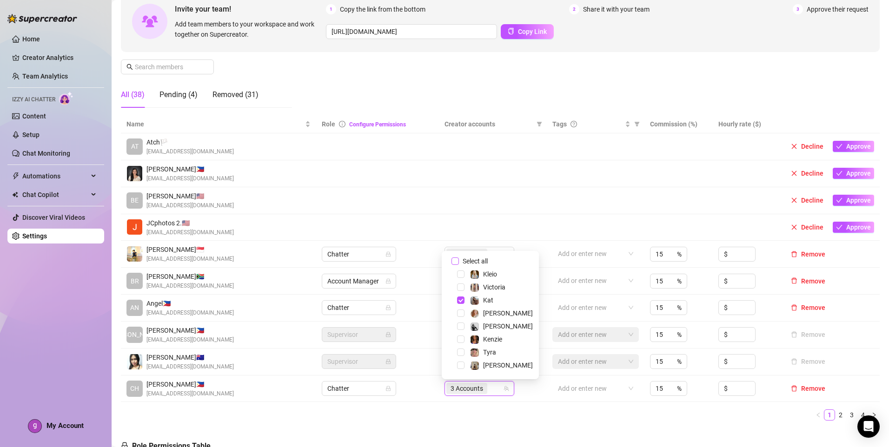
click at [457, 258] on input "Select all" at bounding box center [455, 261] width 7 height 7
checkbox input "false"
click at [494, 329] on span "[PERSON_NAME]" at bounding box center [508, 326] width 50 height 7
click at [492, 362] on span "[PERSON_NAME]" at bounding box center [508, 365] width 50 height 7
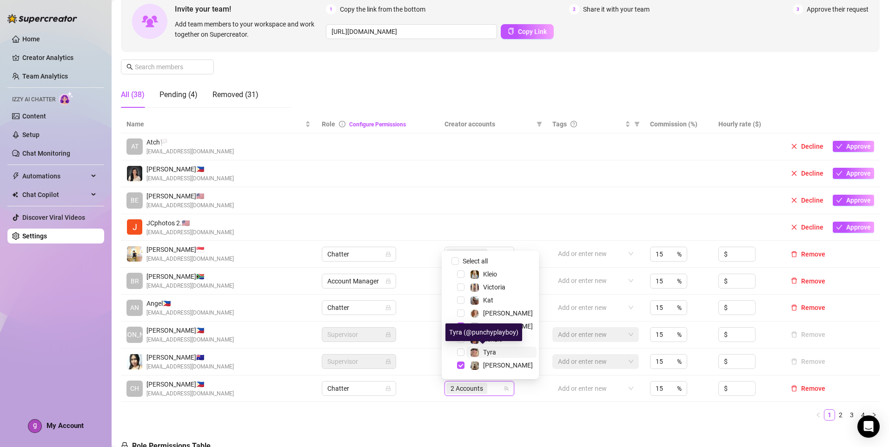
click at [495, 353] on span "Tyra" at bounding box center [489, 352] width 13 height 7
click at [570, 417] on ul "1 2 3 4" at bounding box center [500, 415] width 759 height 11
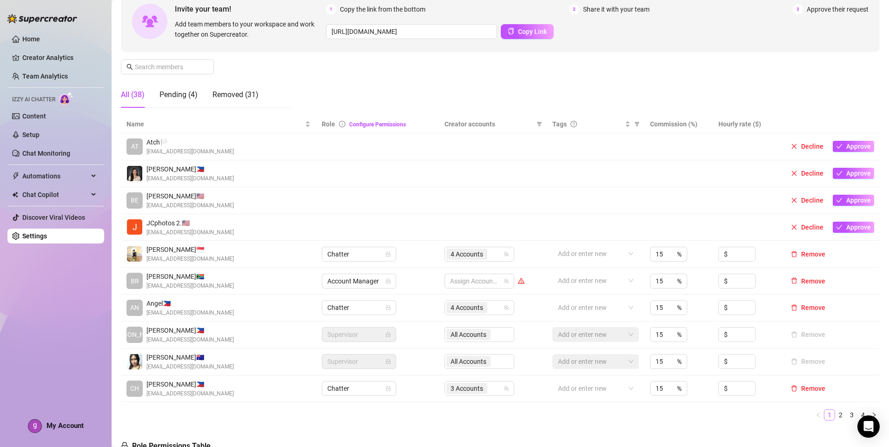
click at [836, 415] on link "2" at bounding box center [841, 415] width 10 height 10
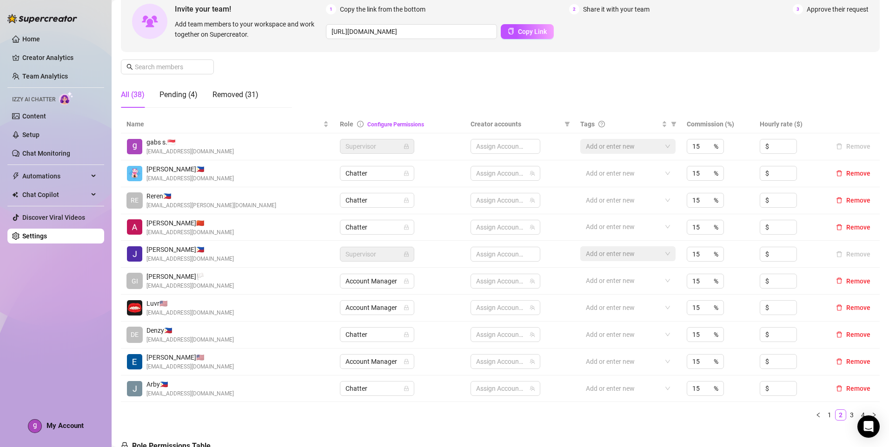
click at [825, 417] on link "1" at bounding box center [830, 415] width 10 height 10
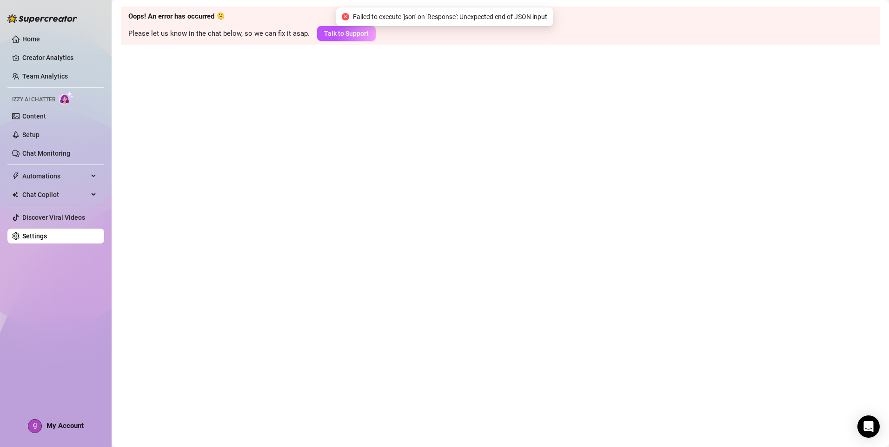
scroll to position [0, 0]
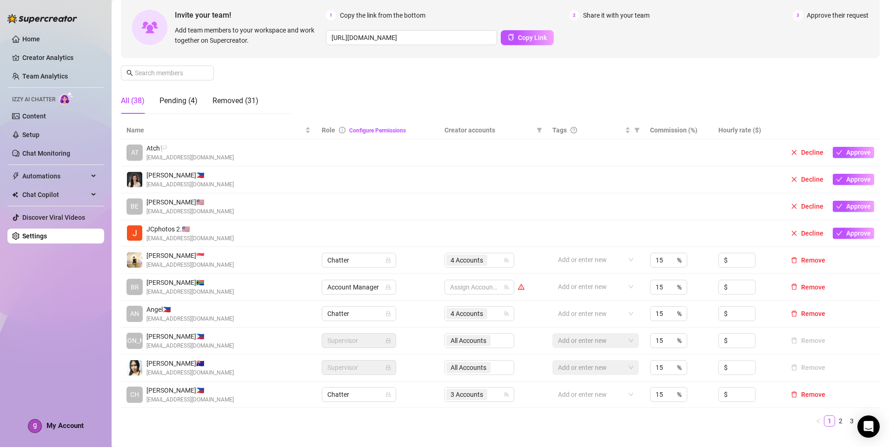
scroll to position [93, 0]
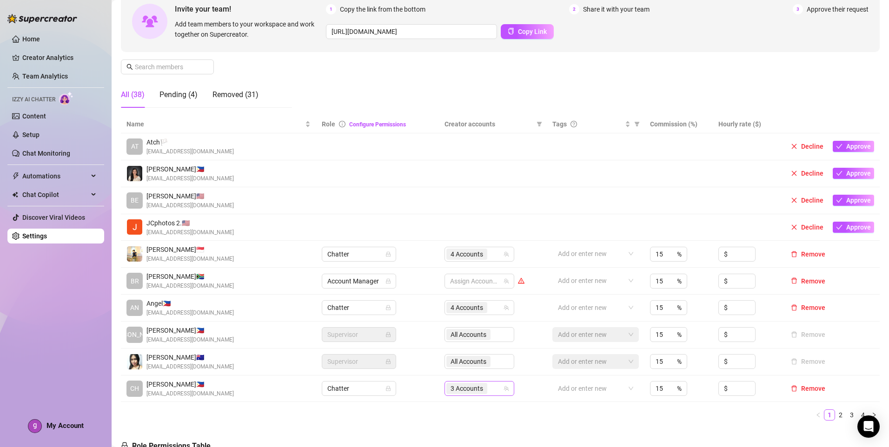
click at [486, 387] on div "3 Accounts" at bounding box center [467, 388] width 43 height 13
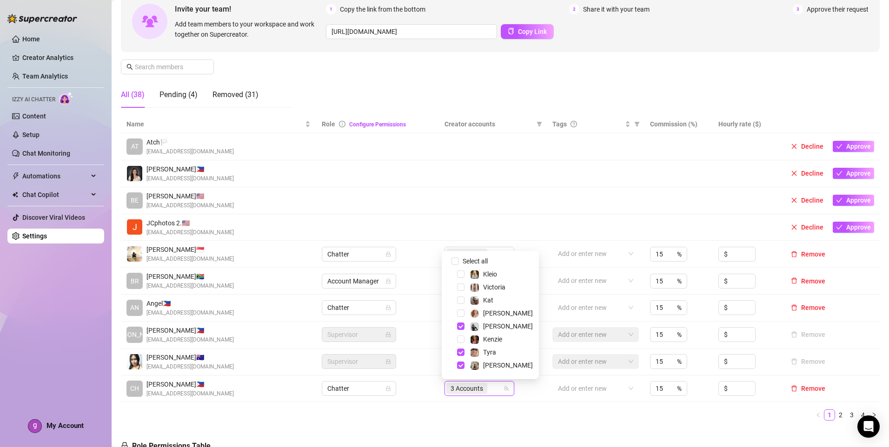
click at [541, 403] on div "Name Role Configure Permissions Creator accounts Tags Commission (%) Hourly rat…" at bounding box center [500, 268] width 759 height 306
